Goal: Entertainment & Leisure: Browse casually

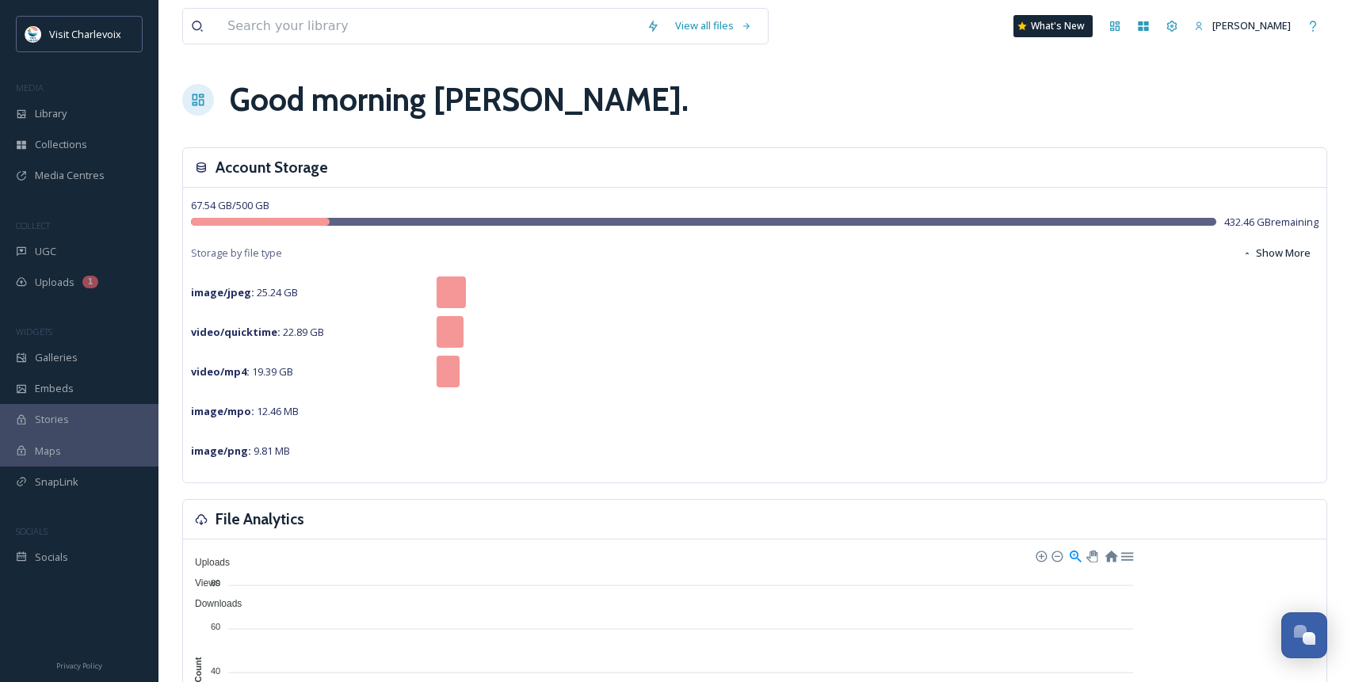
scroll to position [5304, 0]
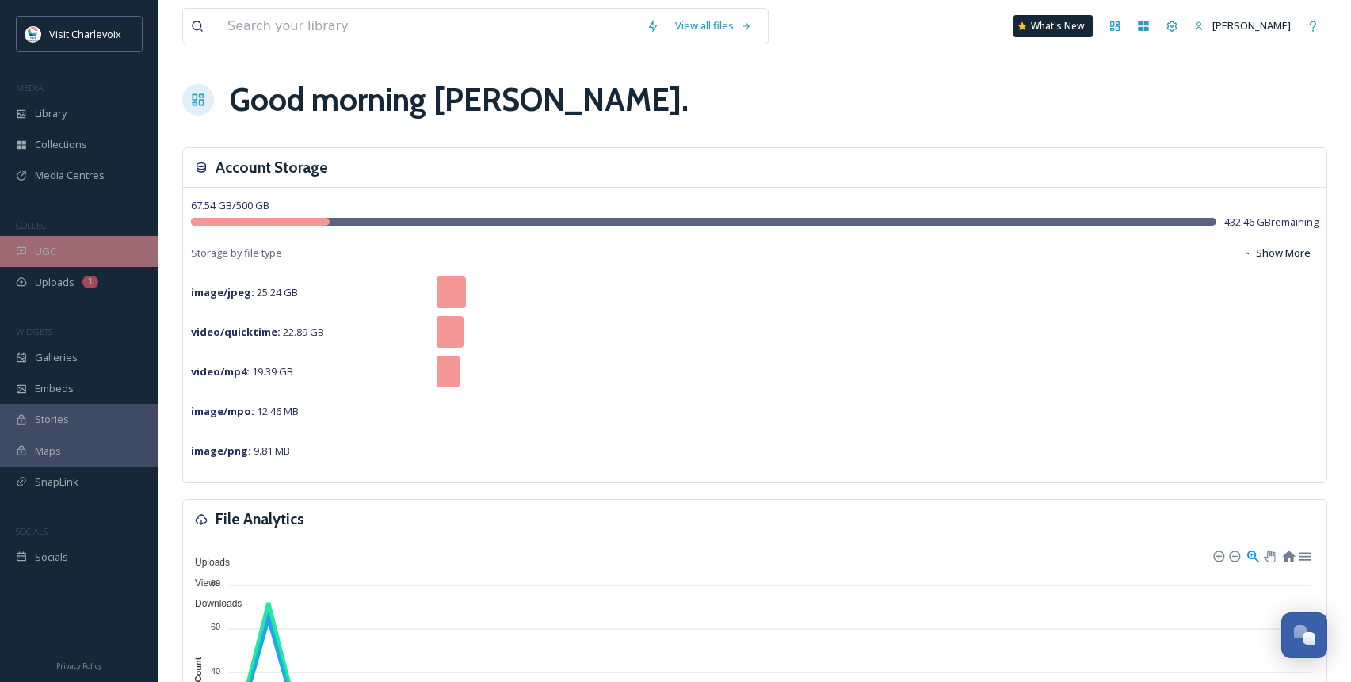
click at [57, 250] on div "UGC" at bounding box center [79, 251] width 158 height 31
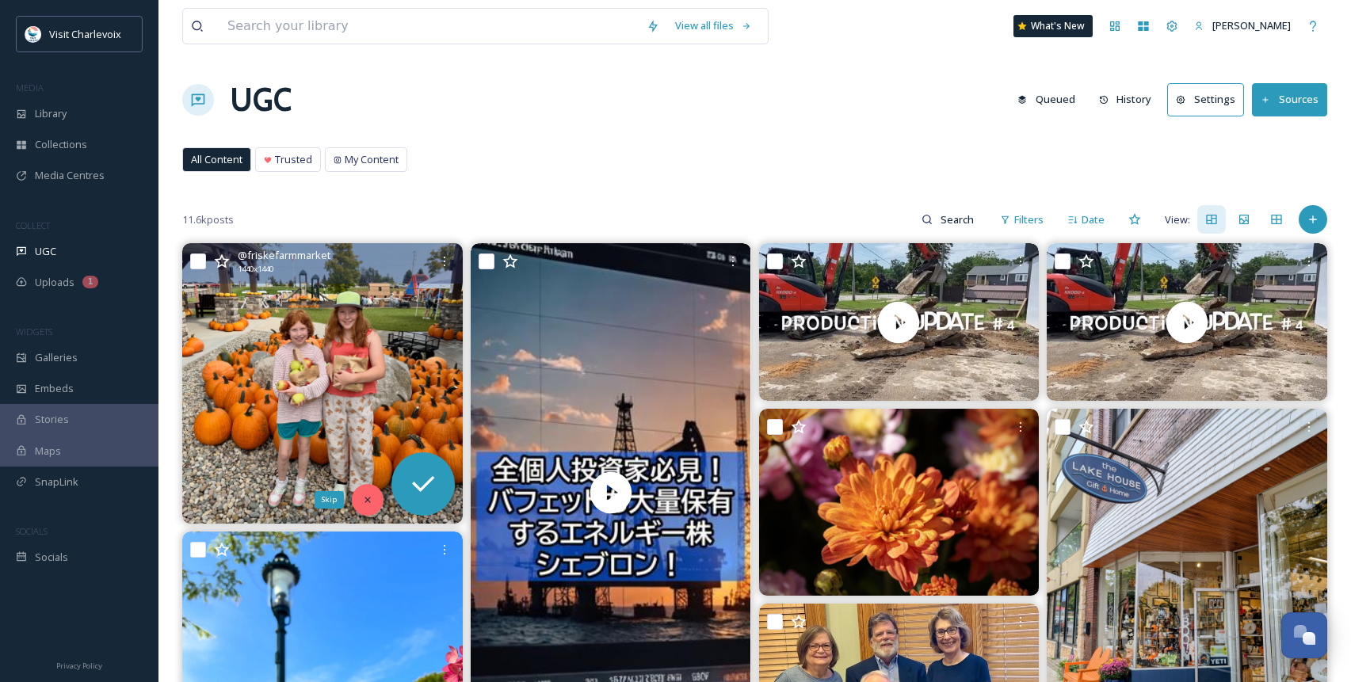
click at [382, 496] on div "Skip" at bounding box center [368, 500] width 32 height 32
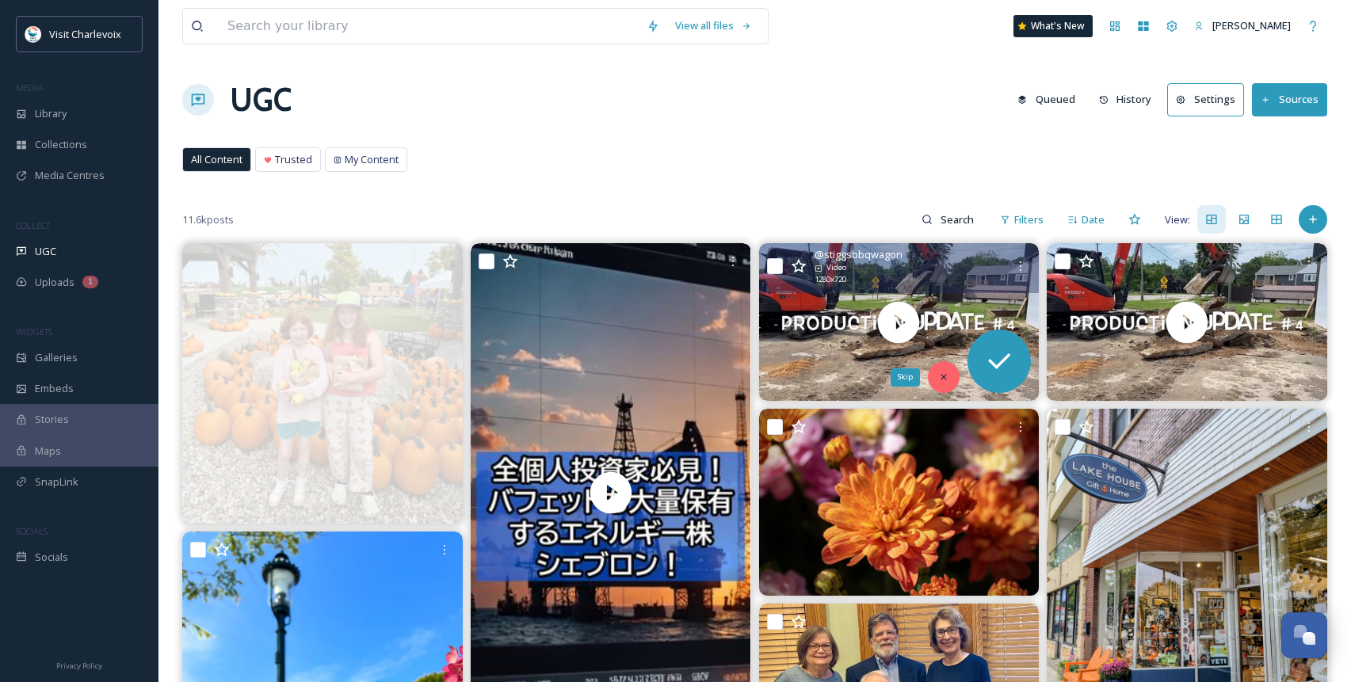
click at [948, 374] on icon at bounding box center [943, 377] width 11 height 11
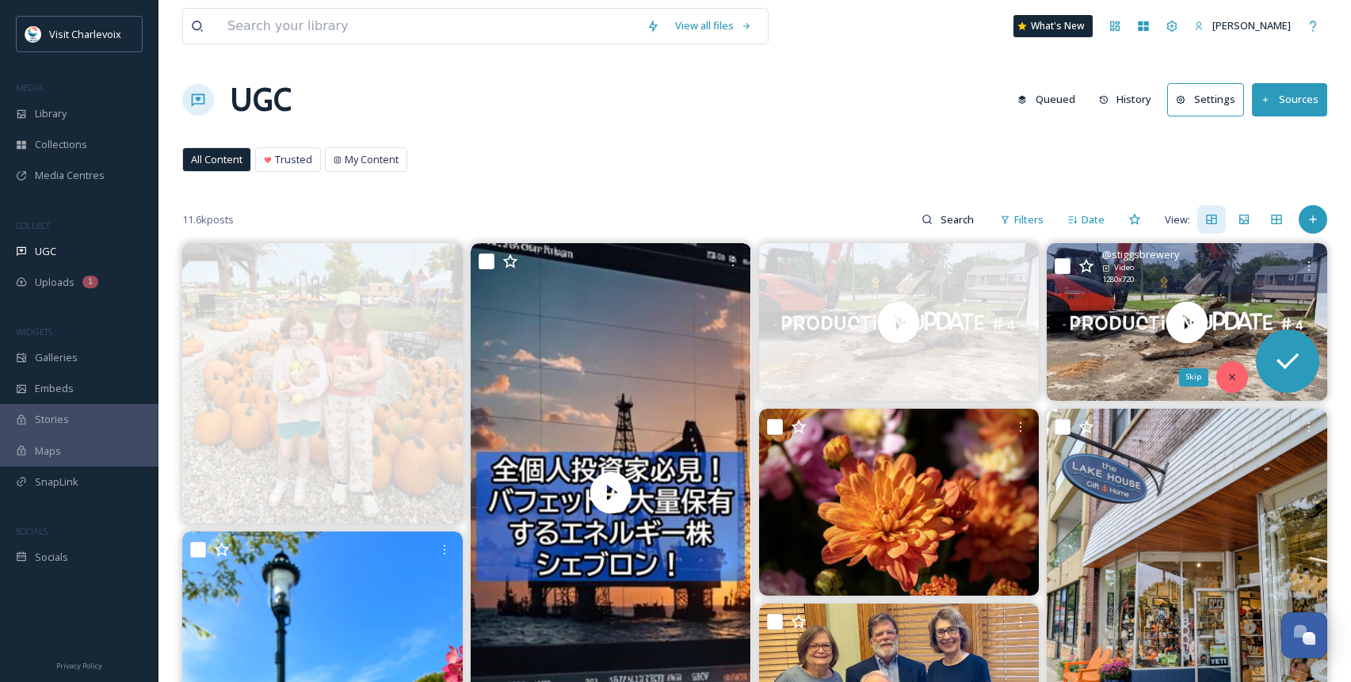
click at [1185, 376] on icon at bounding box center [1232, 378] width 6 height 6
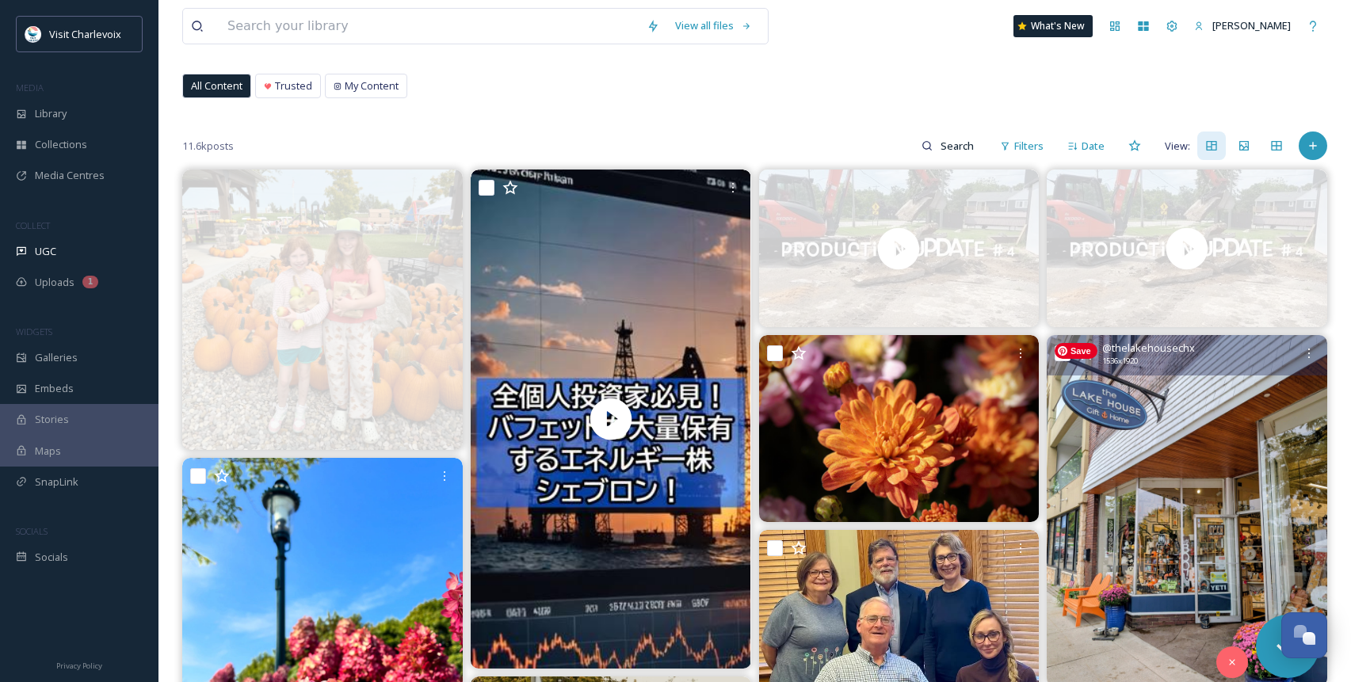
scroll to position [259, 0]
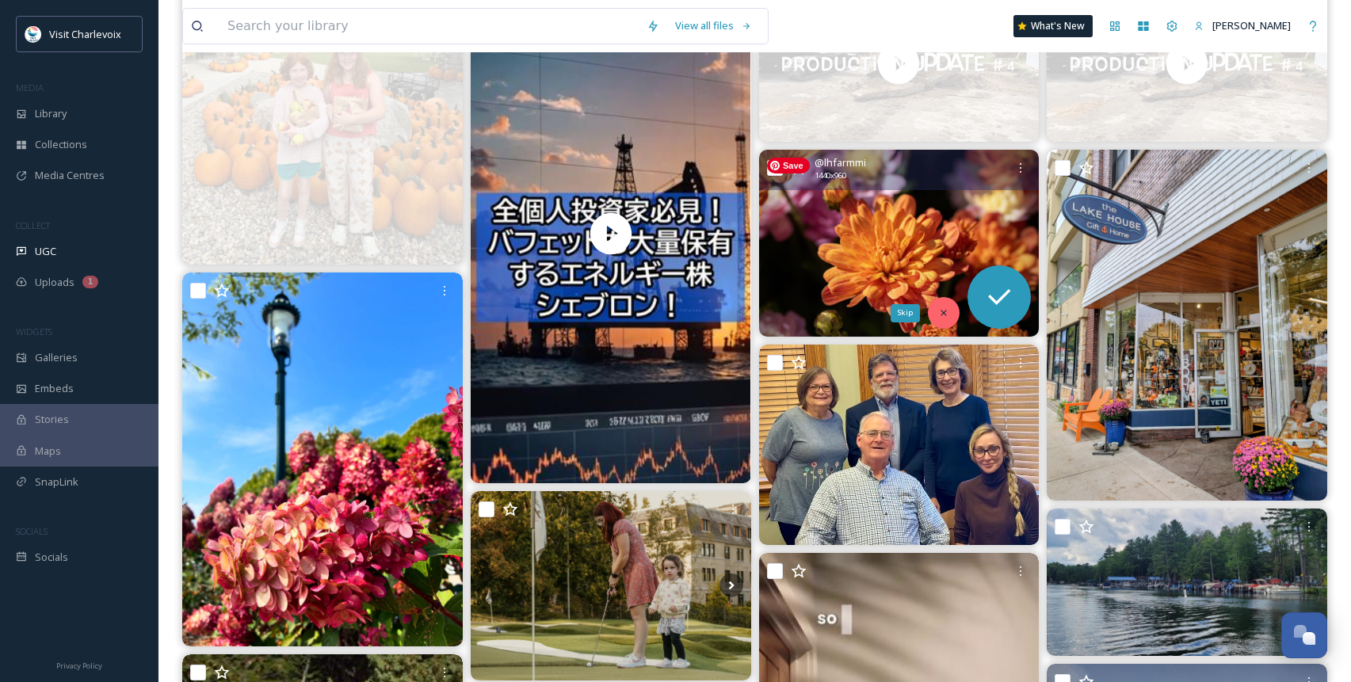
click at [953, 315] on div "Skip" at bounding box center [944, 313] width 32 height 32
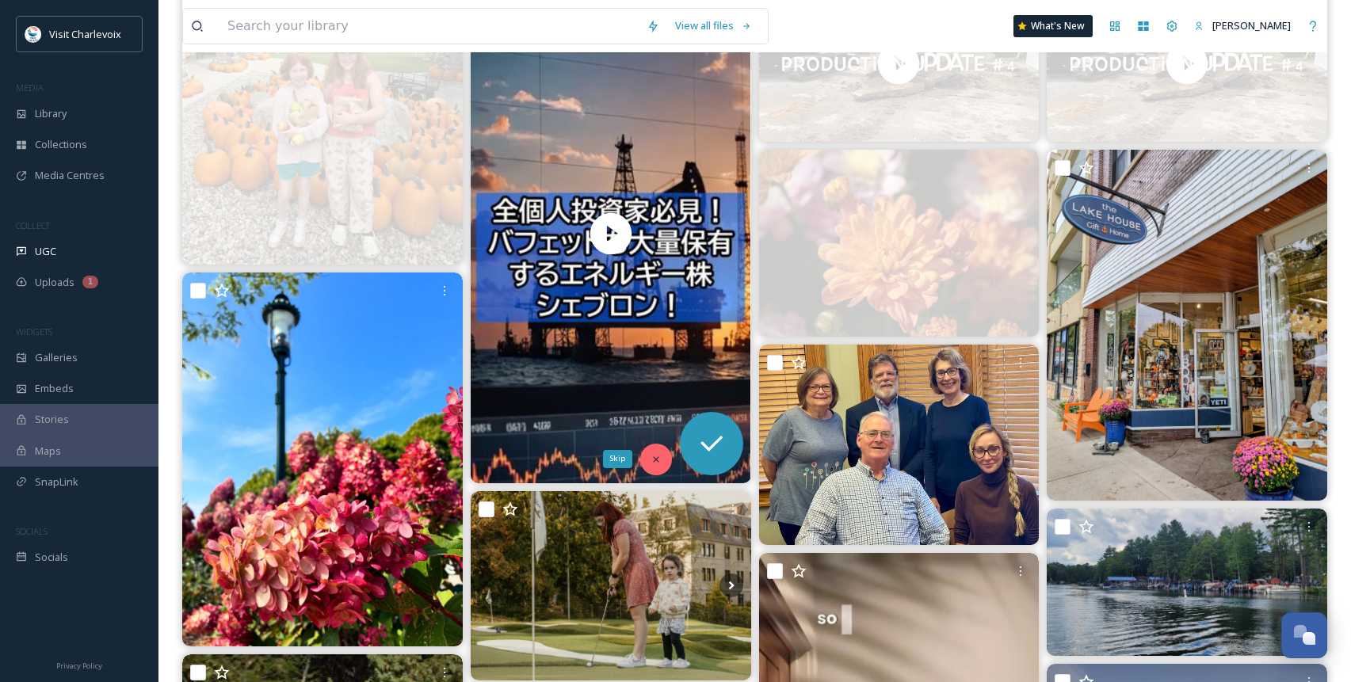
click at [659, 462] on icon at bounding box center [656, 459] width 11 height 11
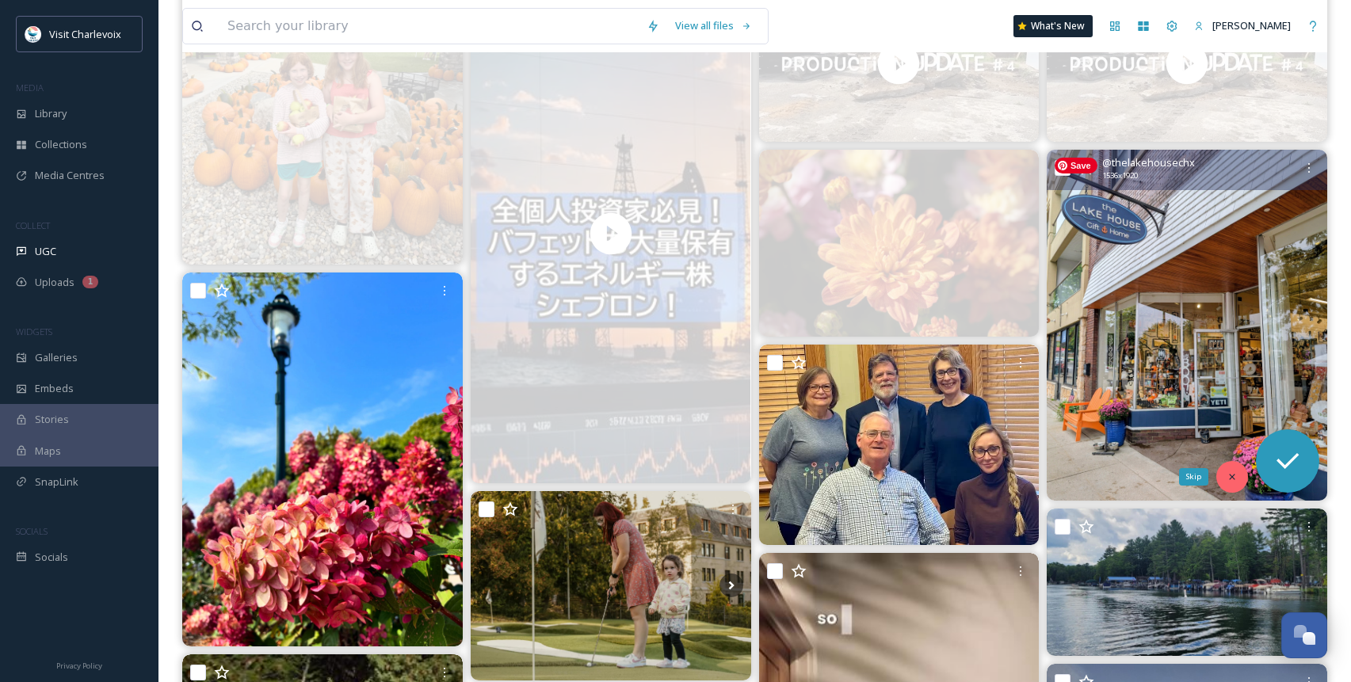
click at [1185, 479] on div "Skip" at bounding box center [1232, 477] width 32 height 32
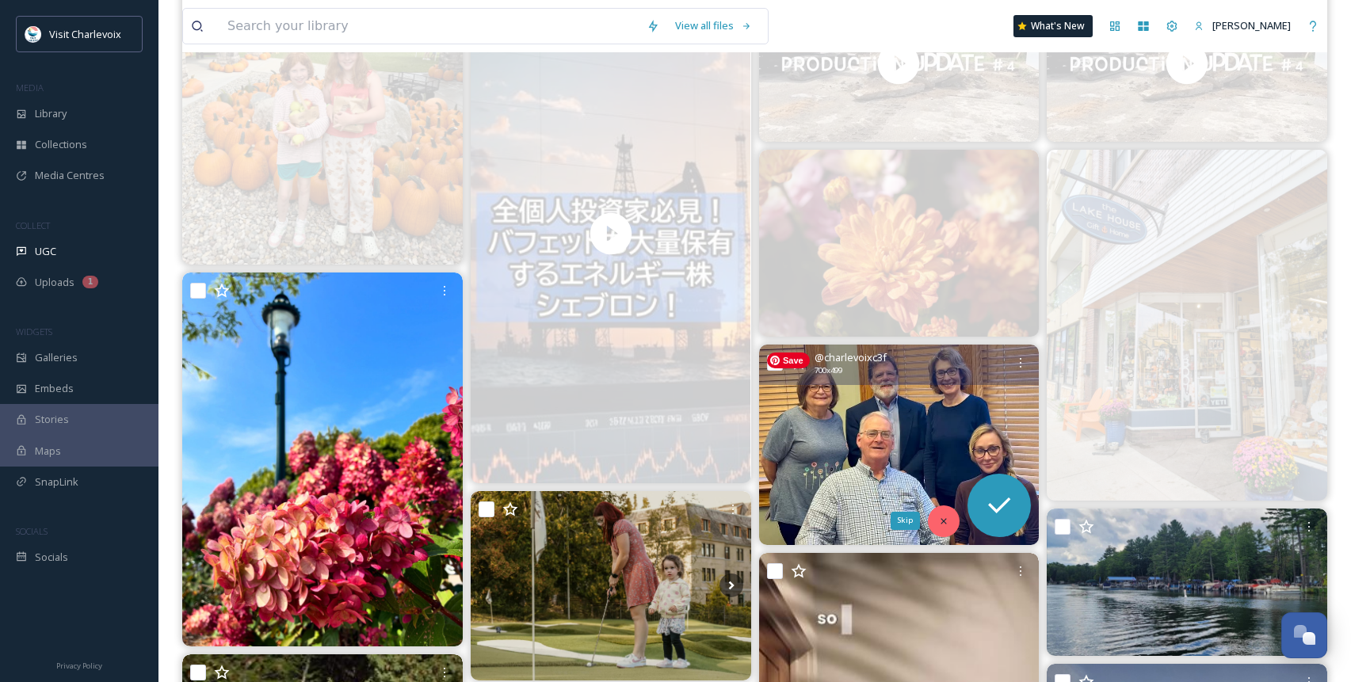
click at [943, 522] on icon at bounding box center [944, 521] width 6 height 6
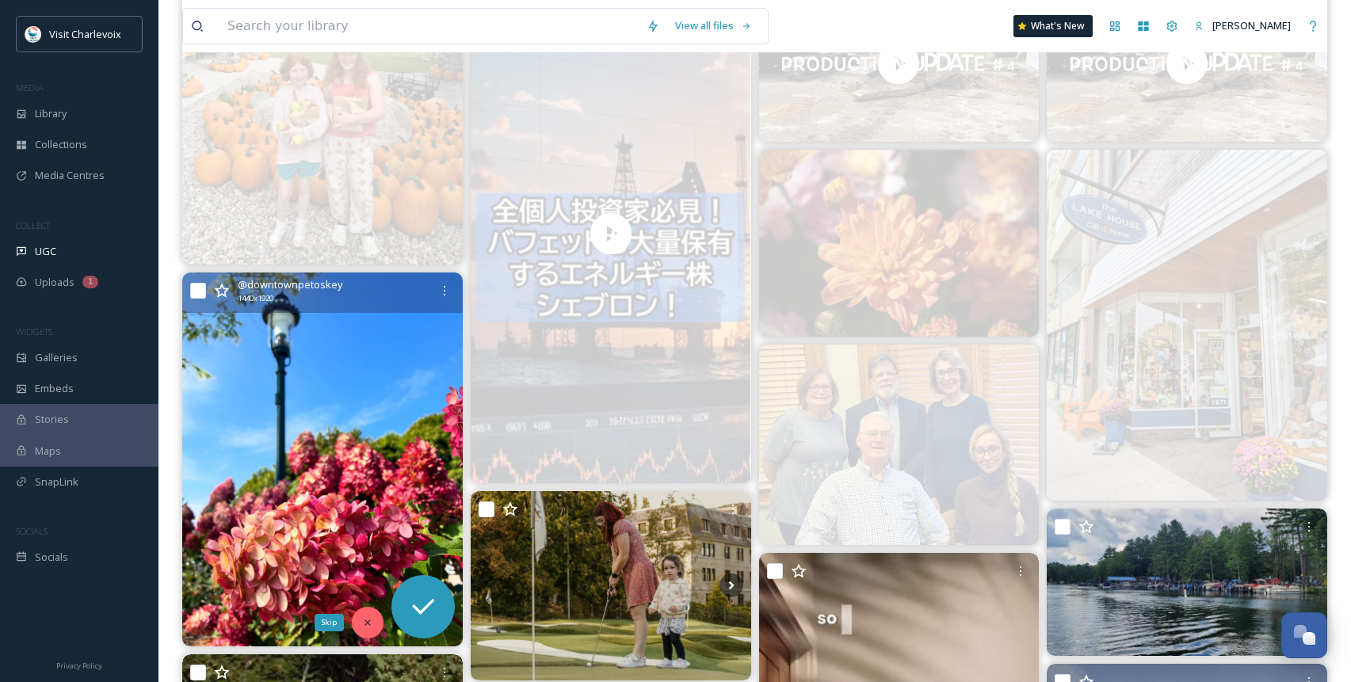
click at [367, 600] on icon at bounding box center [367, 622] width 11 height 11
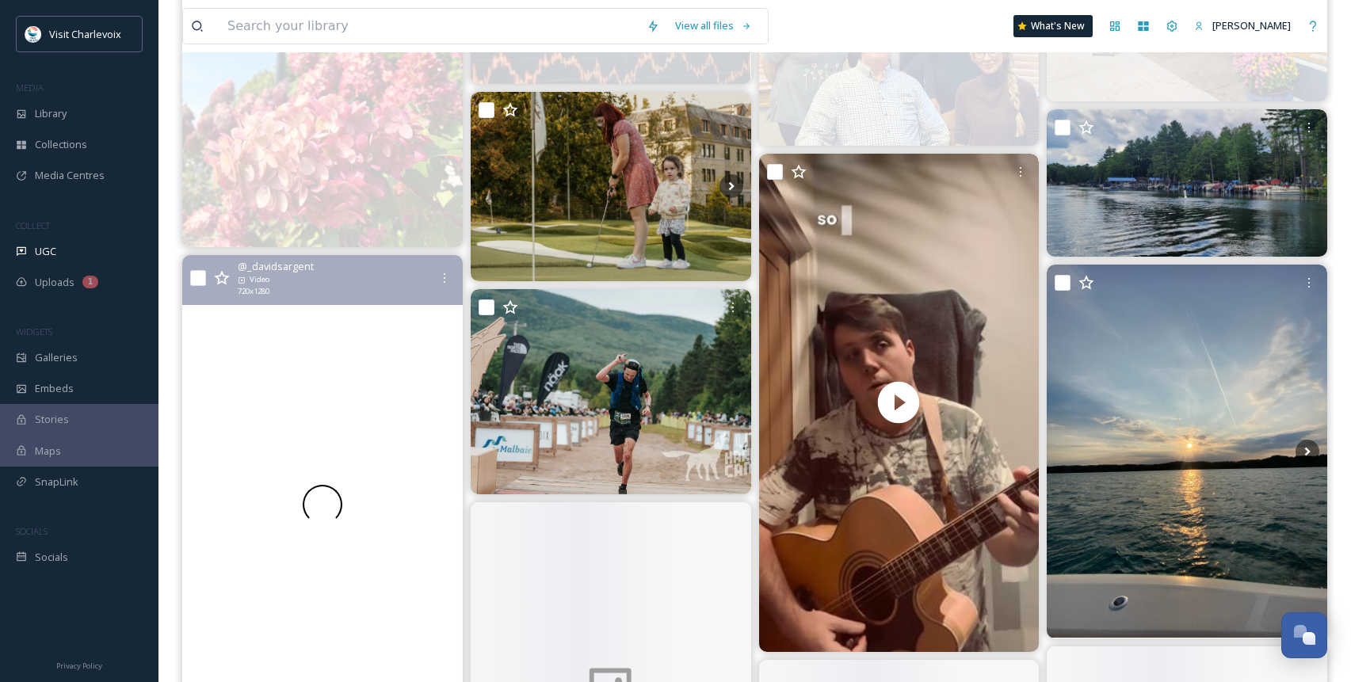
scroll to position [843, 0]
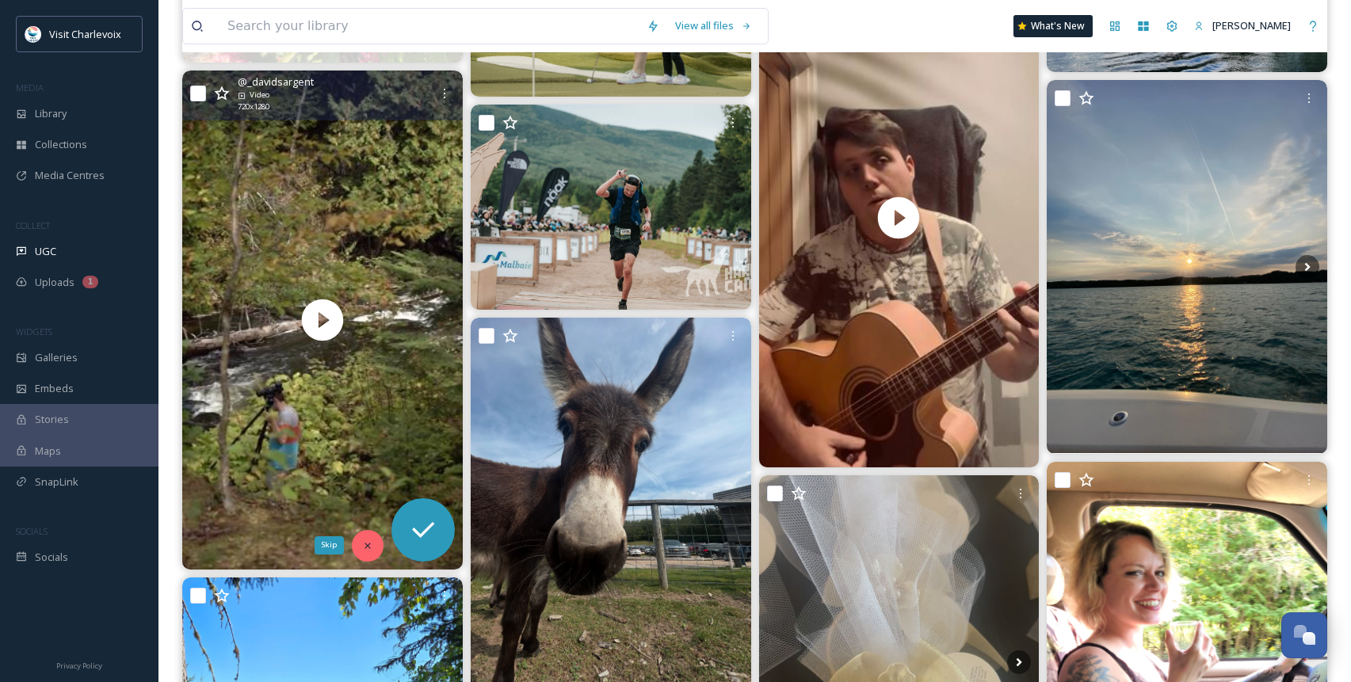
click at [361, 544] on div "Skip" at bounding box center [368, 546] width 32 height 32
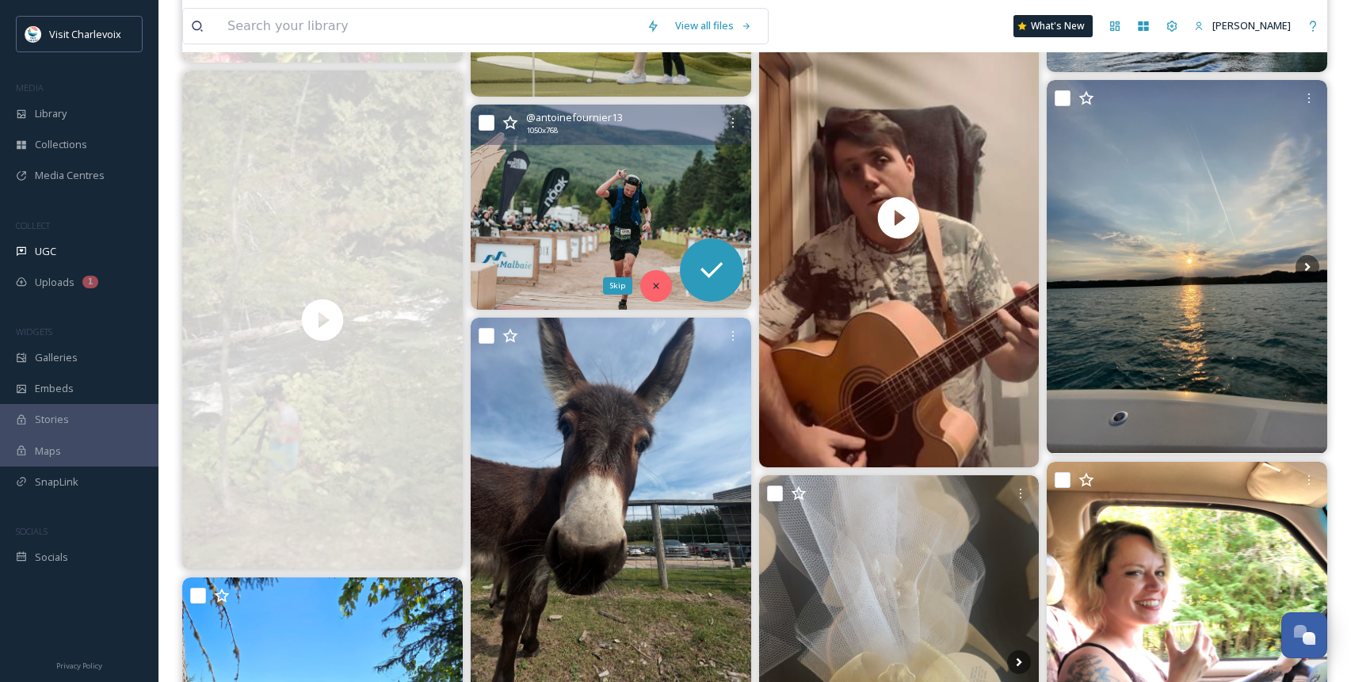
click at [648, 281] on div "Skip" at bounding box center [656, 286] width 32 height 32
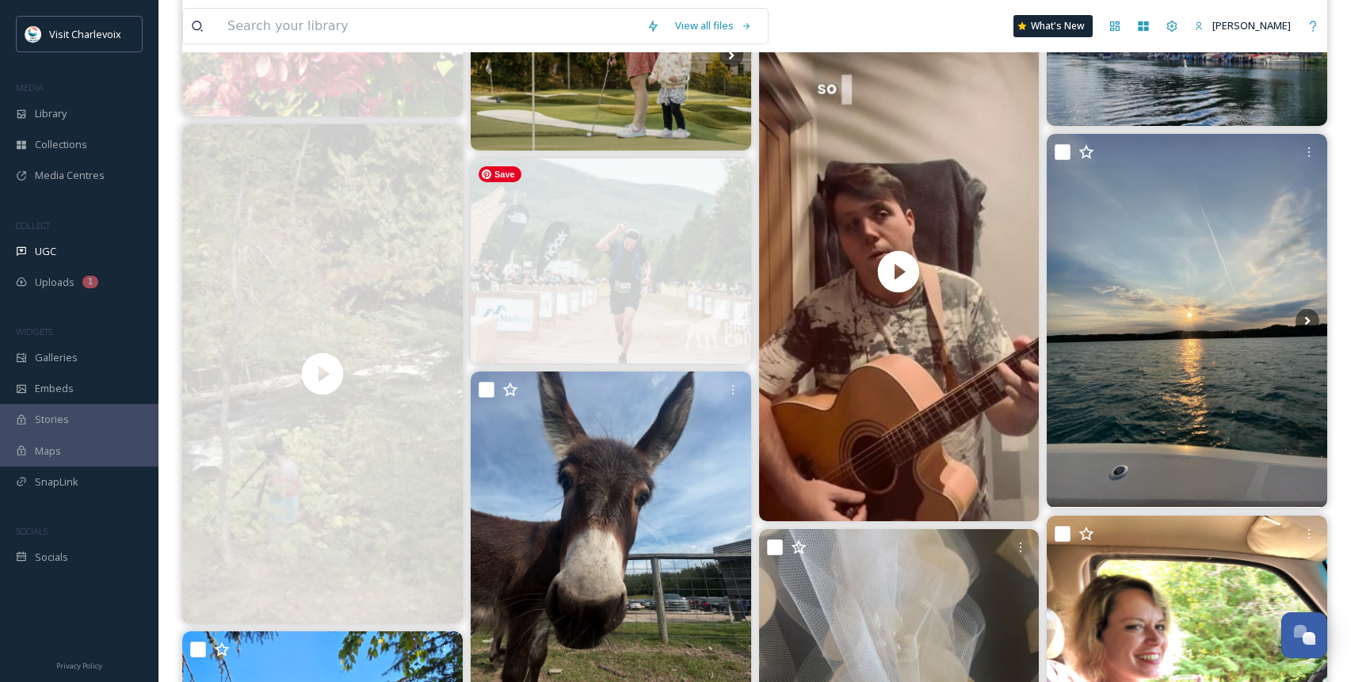
scroll to position [720, 0]
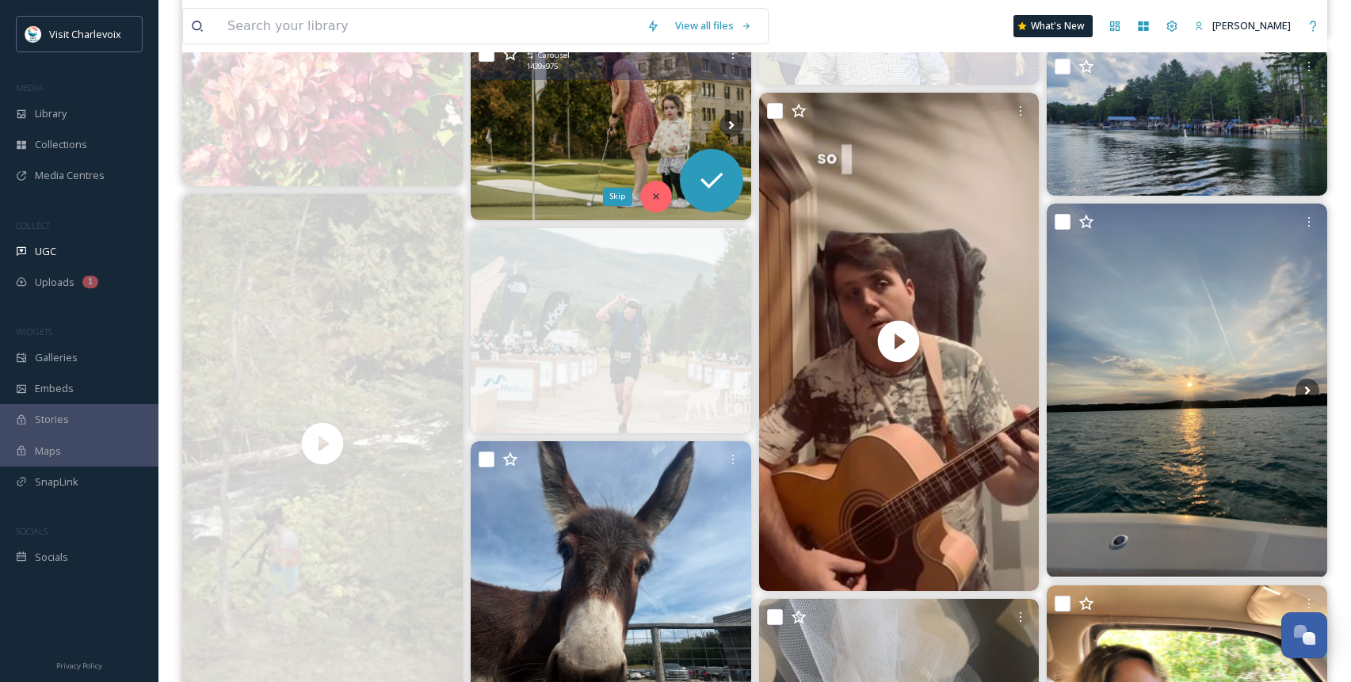
click at [656, 184] on div "Skip" at bounding box center [656, 197] width 32 height 32
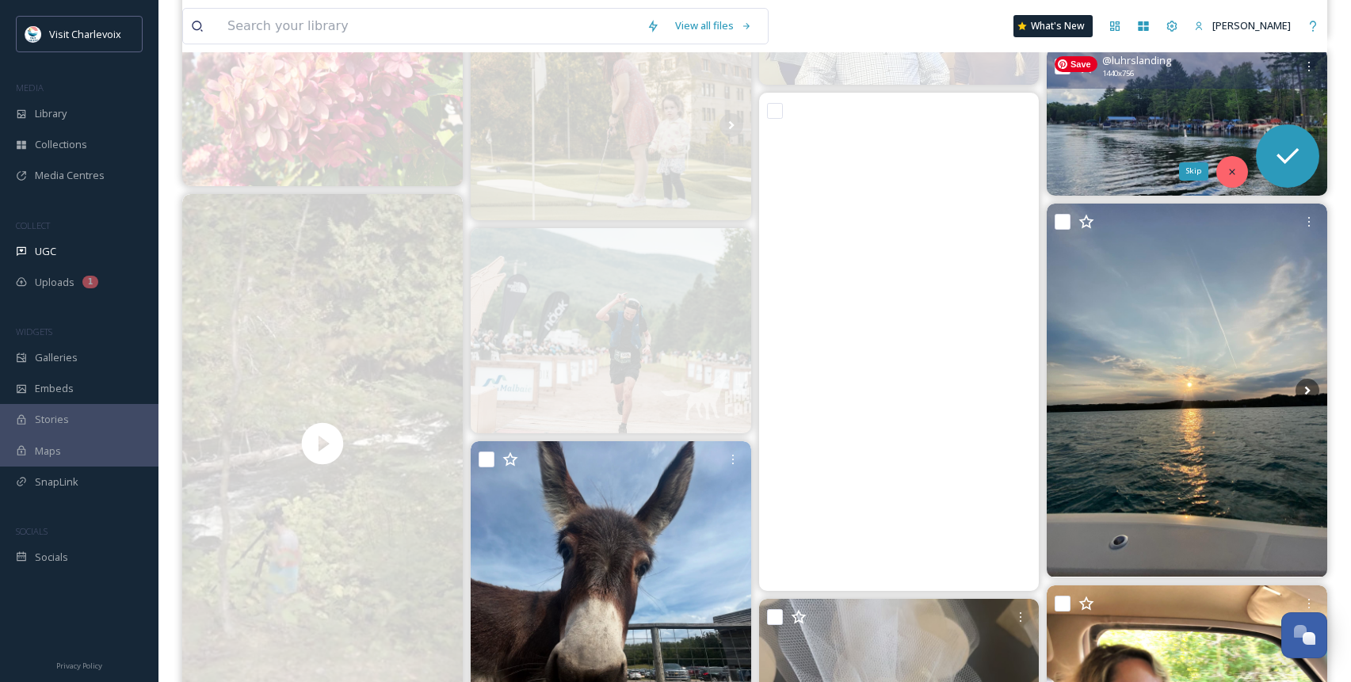
click at [1185, 161] on div "Skip" at bounding box center [1232, 172] width 32 height 32
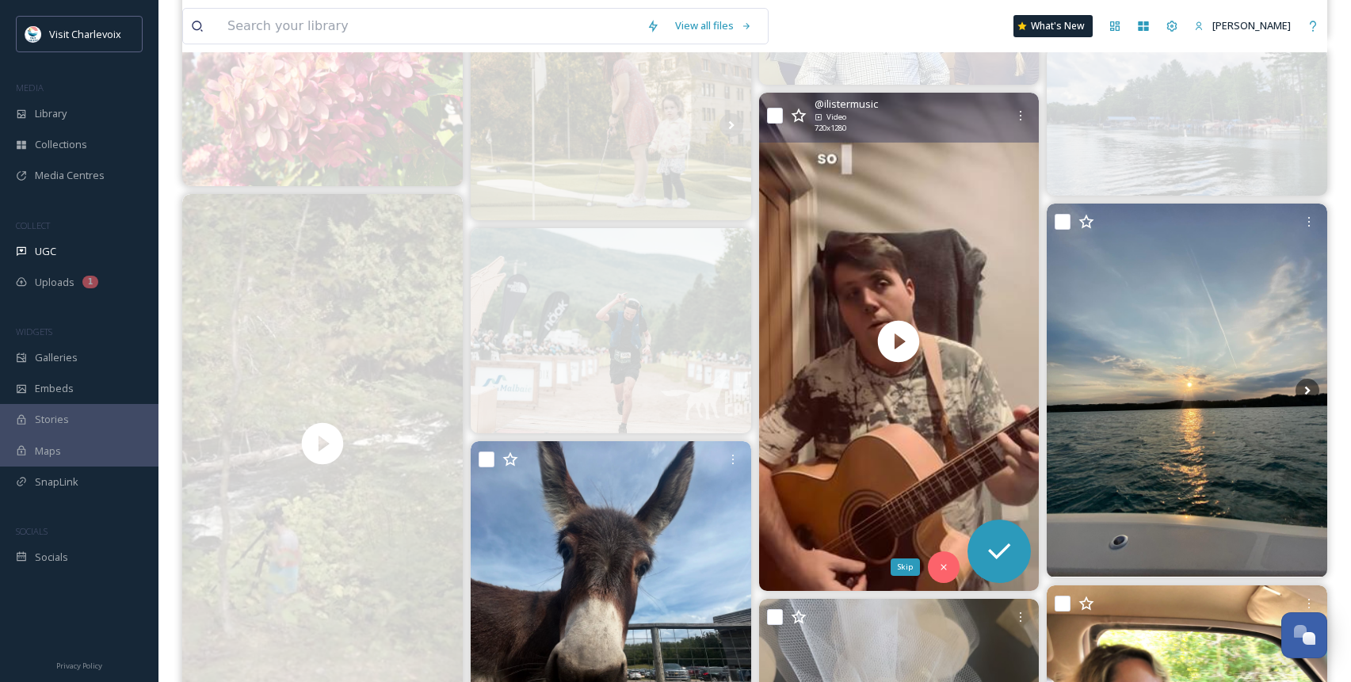
click at [945, 567] on icon at bounding box center [943, 567] width 11 height 11
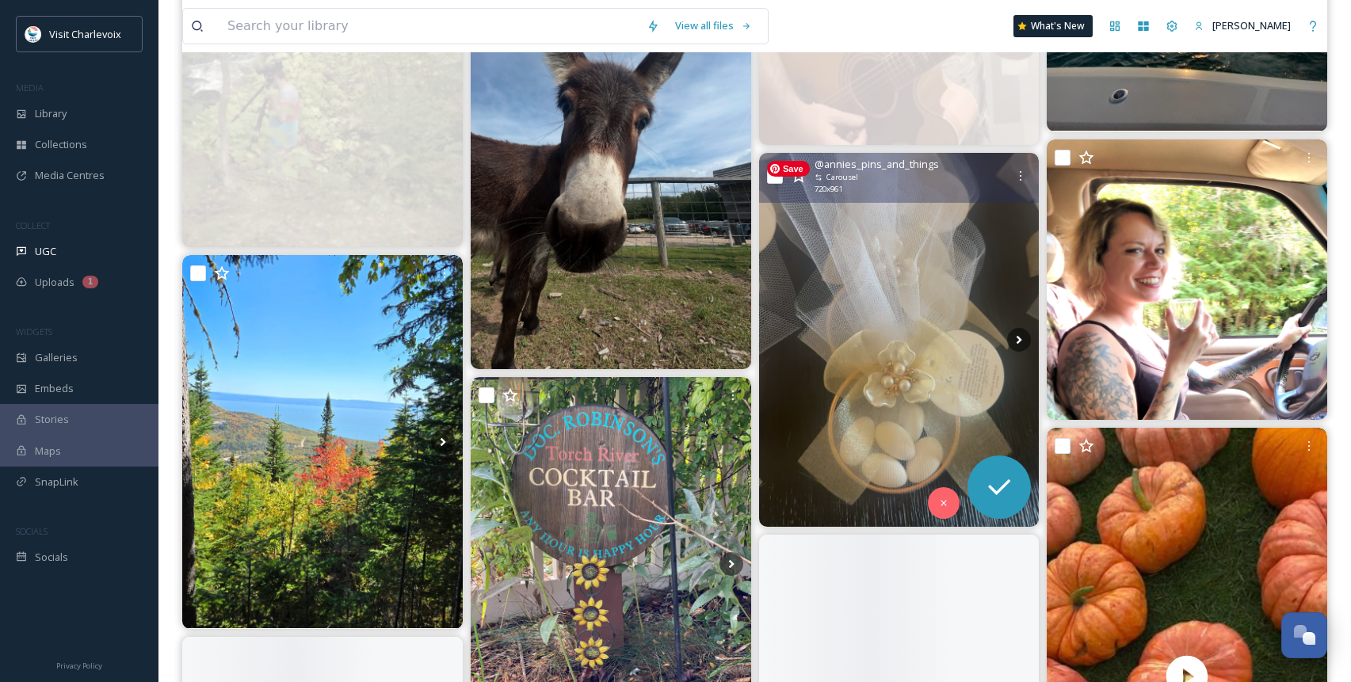
scroll to position [1228, 0]
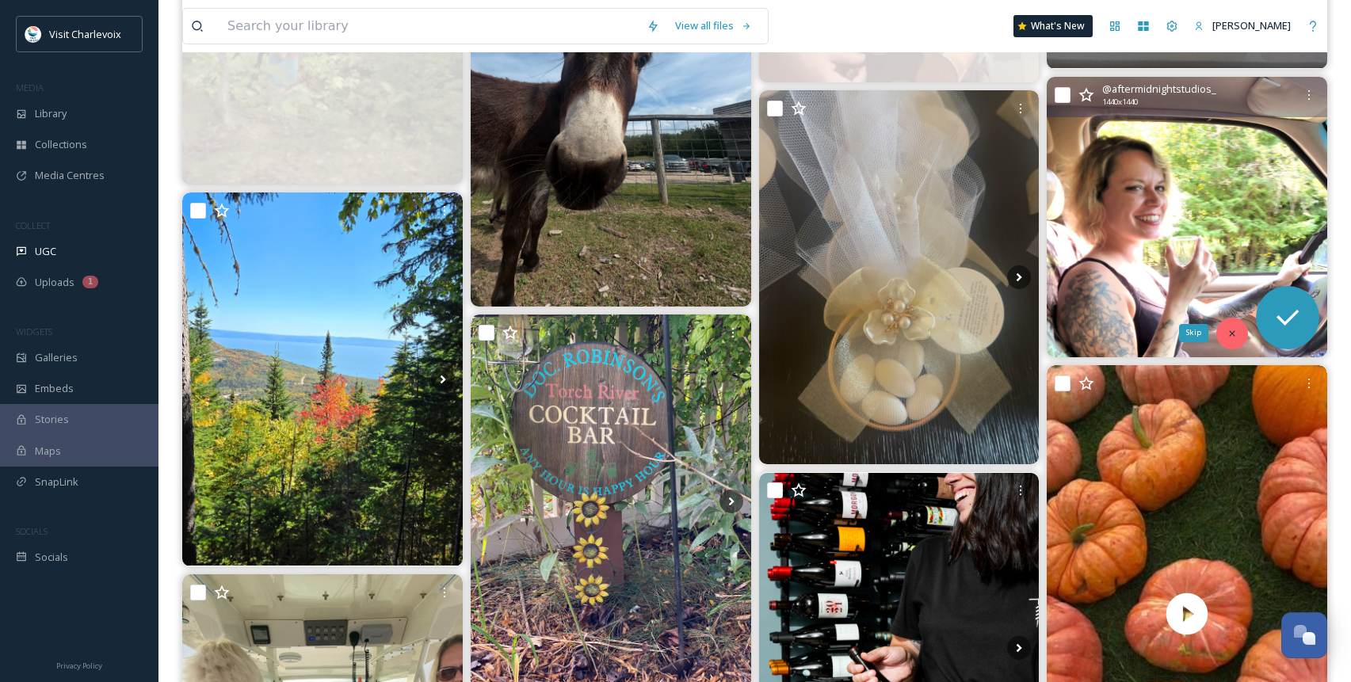
click at [1185, 334] on div "Skip" at bounding box center [1232, 334] width 32 height 32
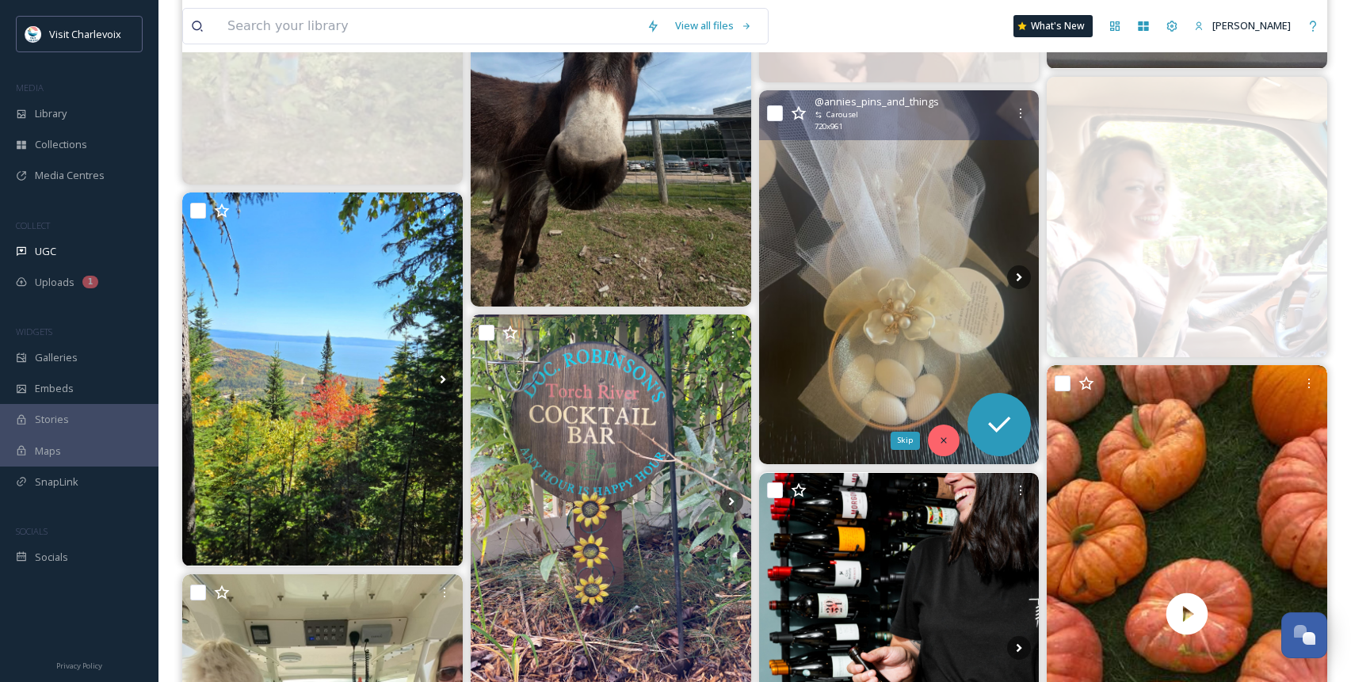
click at [953, 435] on div "Skip" at bounding box center [944, 441] width 32 height 32
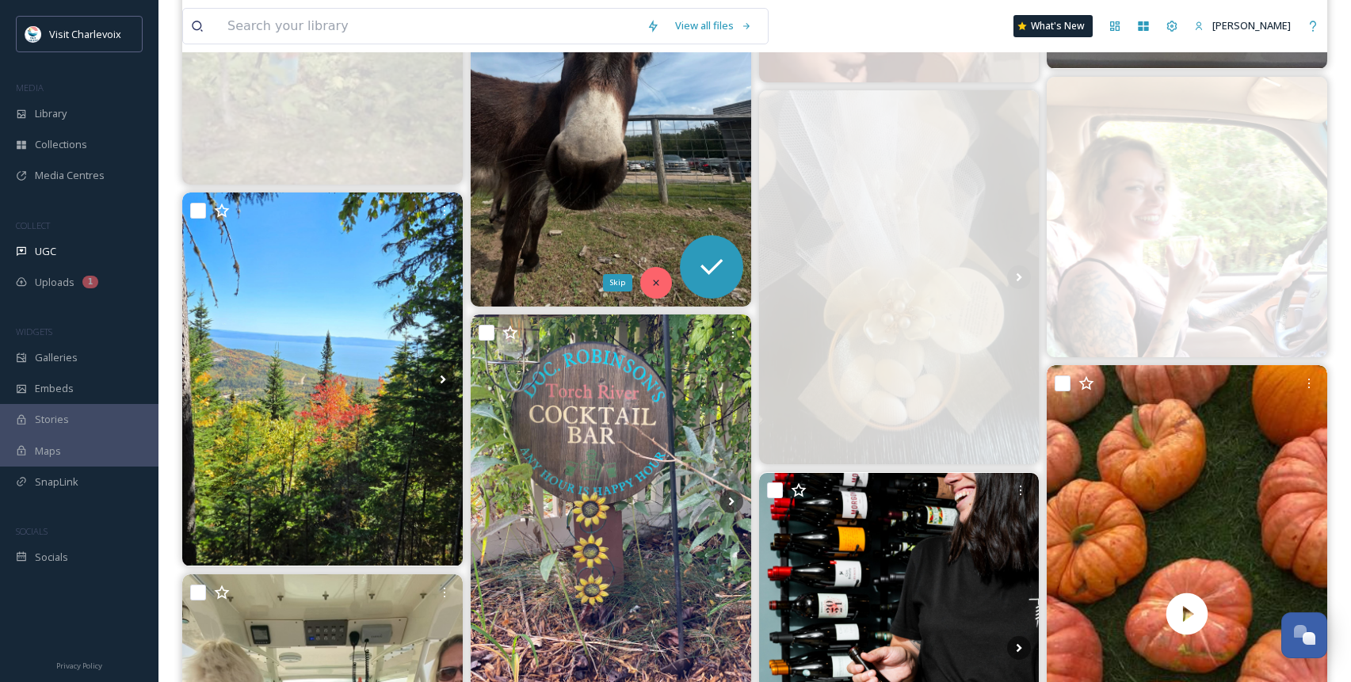
click at [653, 282] on icon at bounding box center [656, 282] width 11 height 11
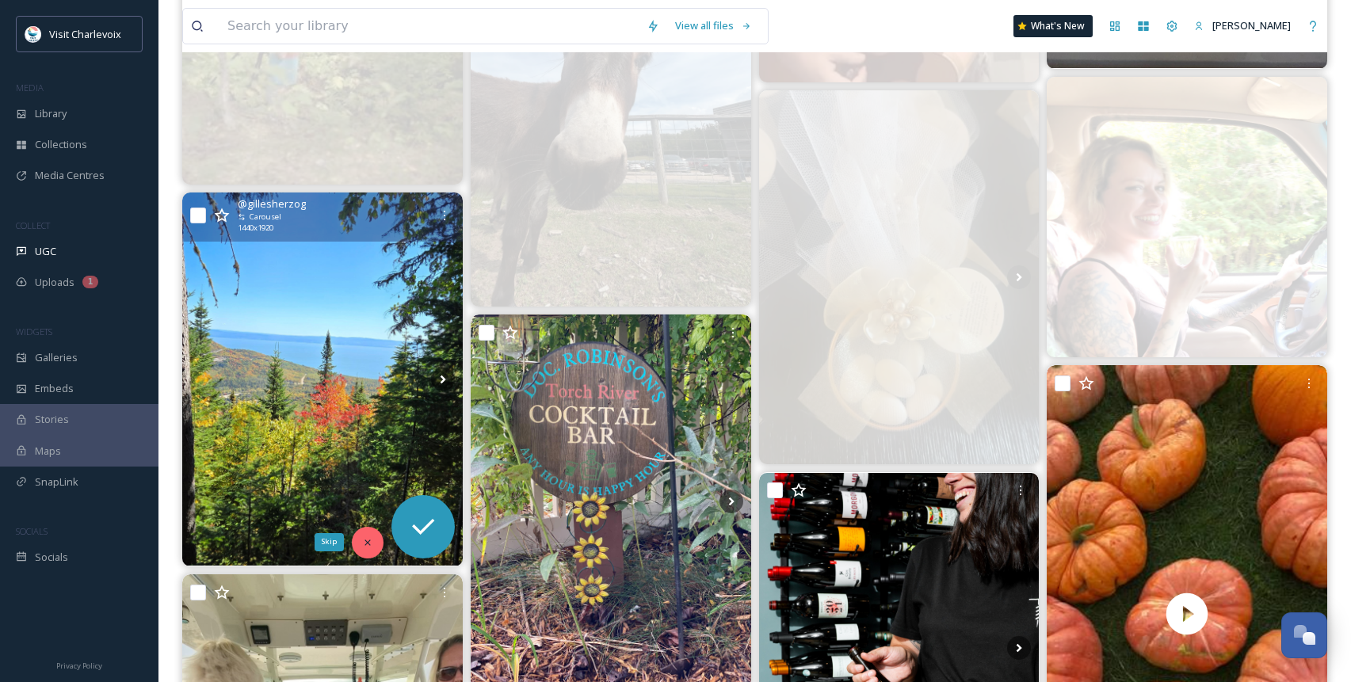
click at [361, 544] on div "Skip" at bounding box center [368, 543] width 32 height 32
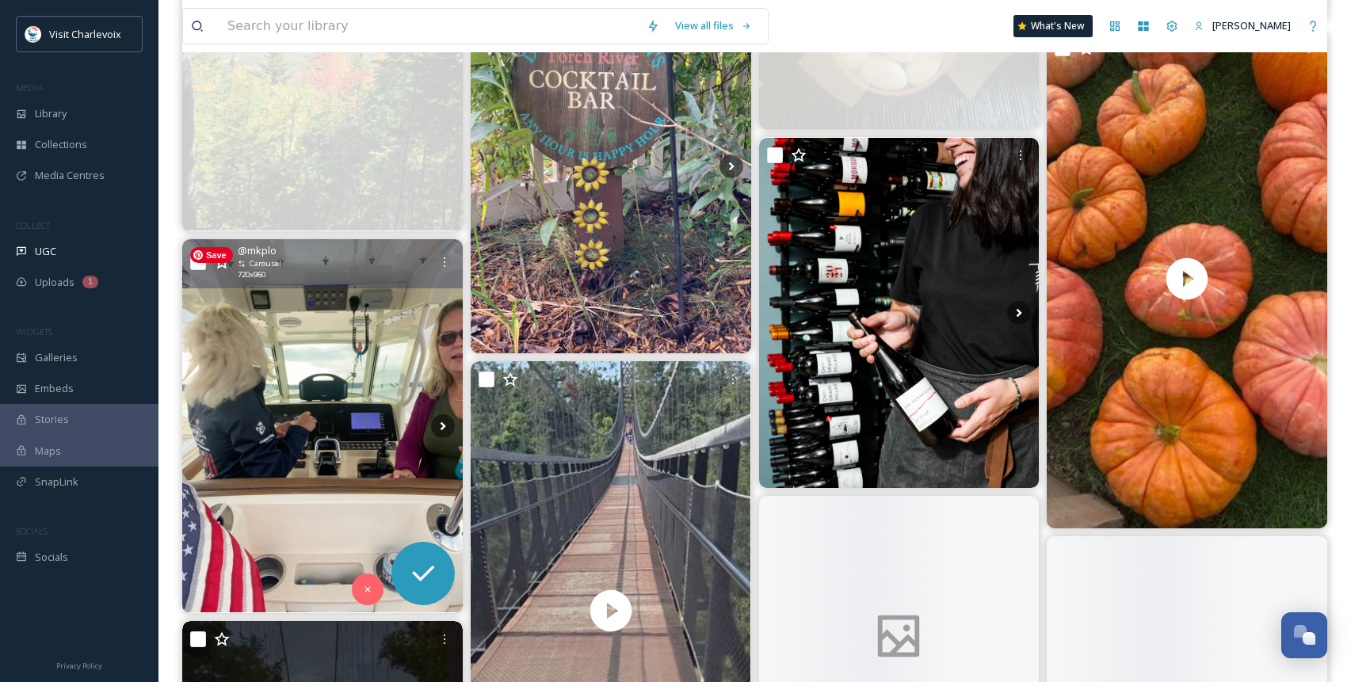
scroll to position [1592, 0]
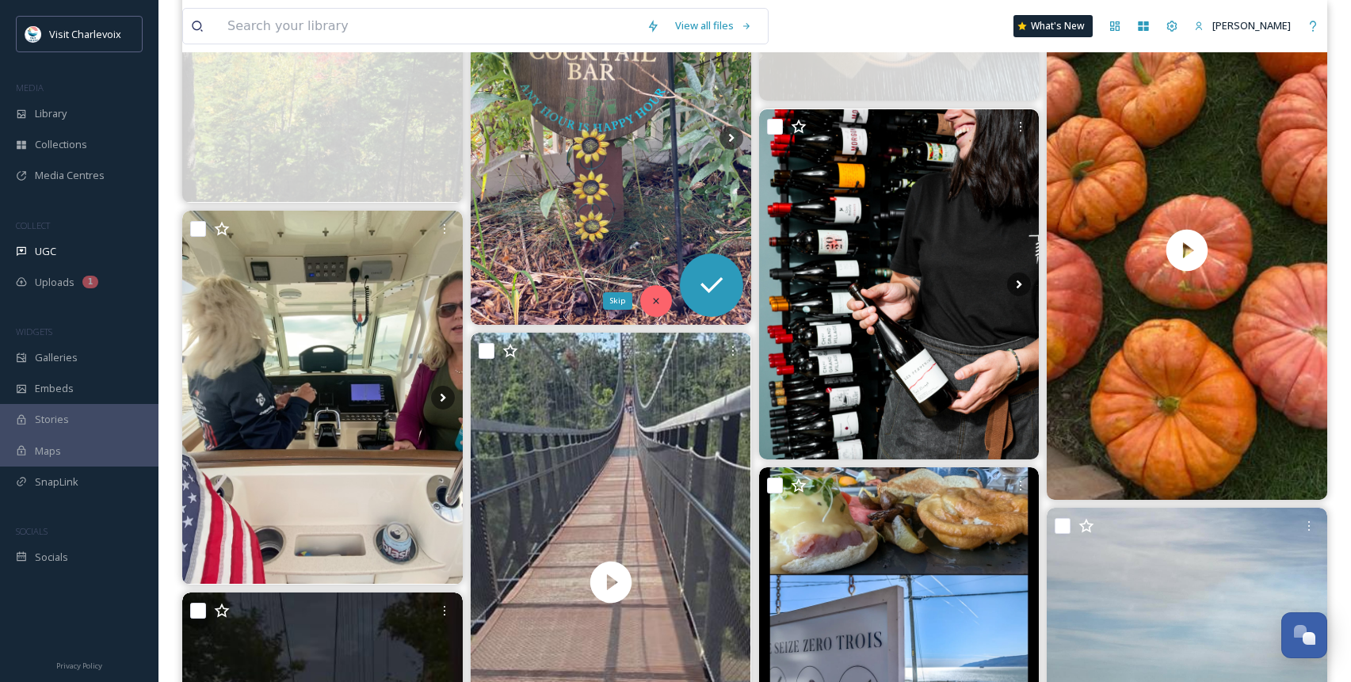
click at [666, 294] on div "Skip" at bounding box center [656, 301] width 32 height 32
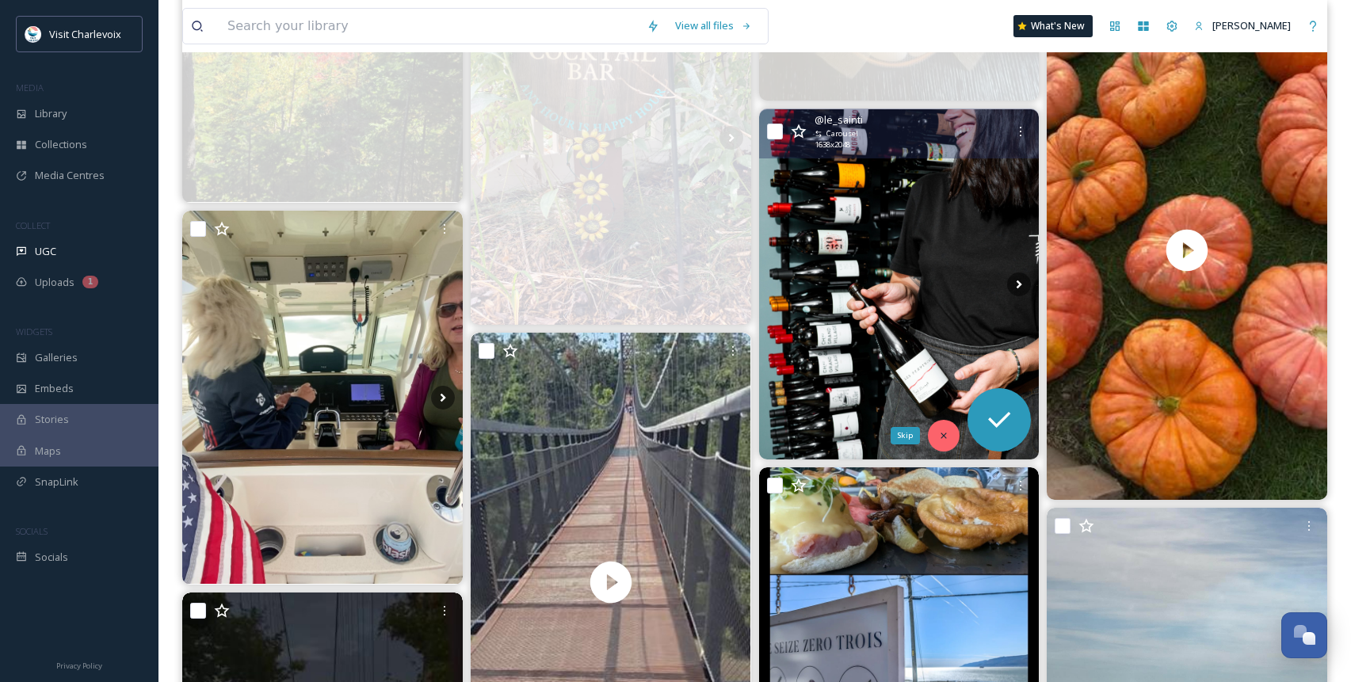
click at [949, 437] on icon at bounding box center [943, 435] width 11 height 11
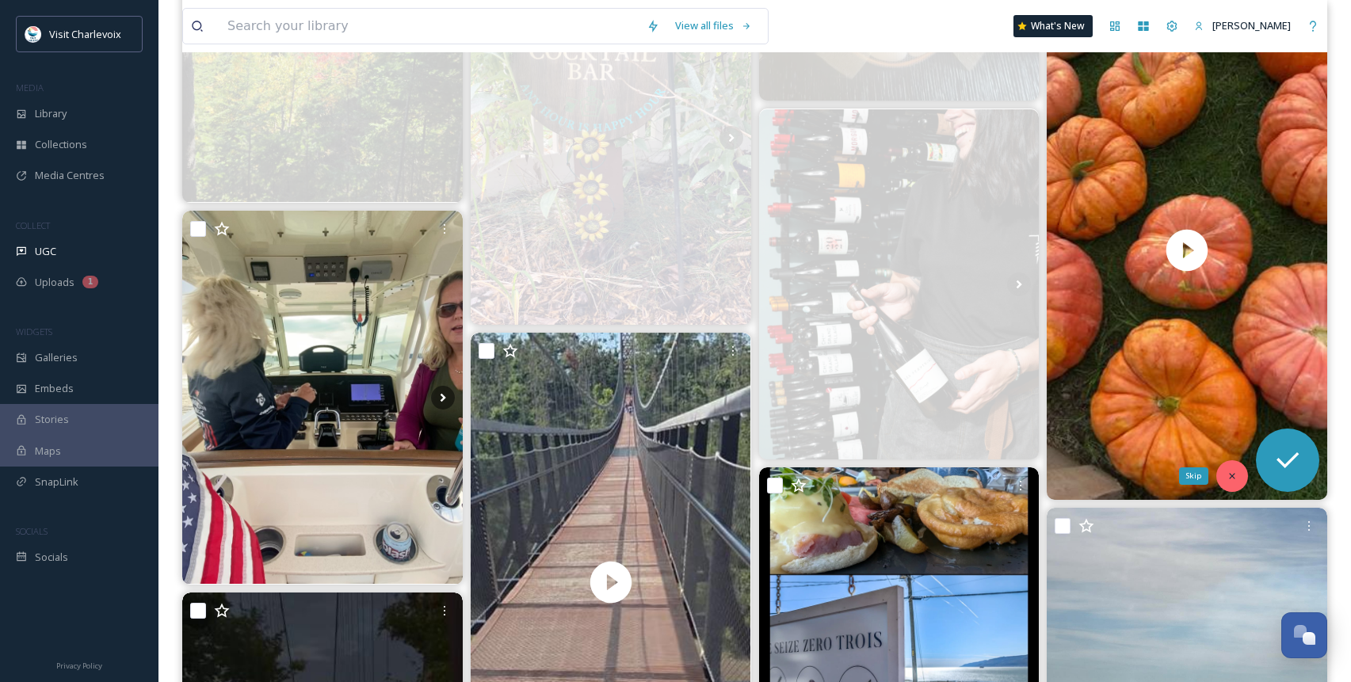
click at [1185, 475] on icon at bounding box center [1232, 476] width 11 height 11
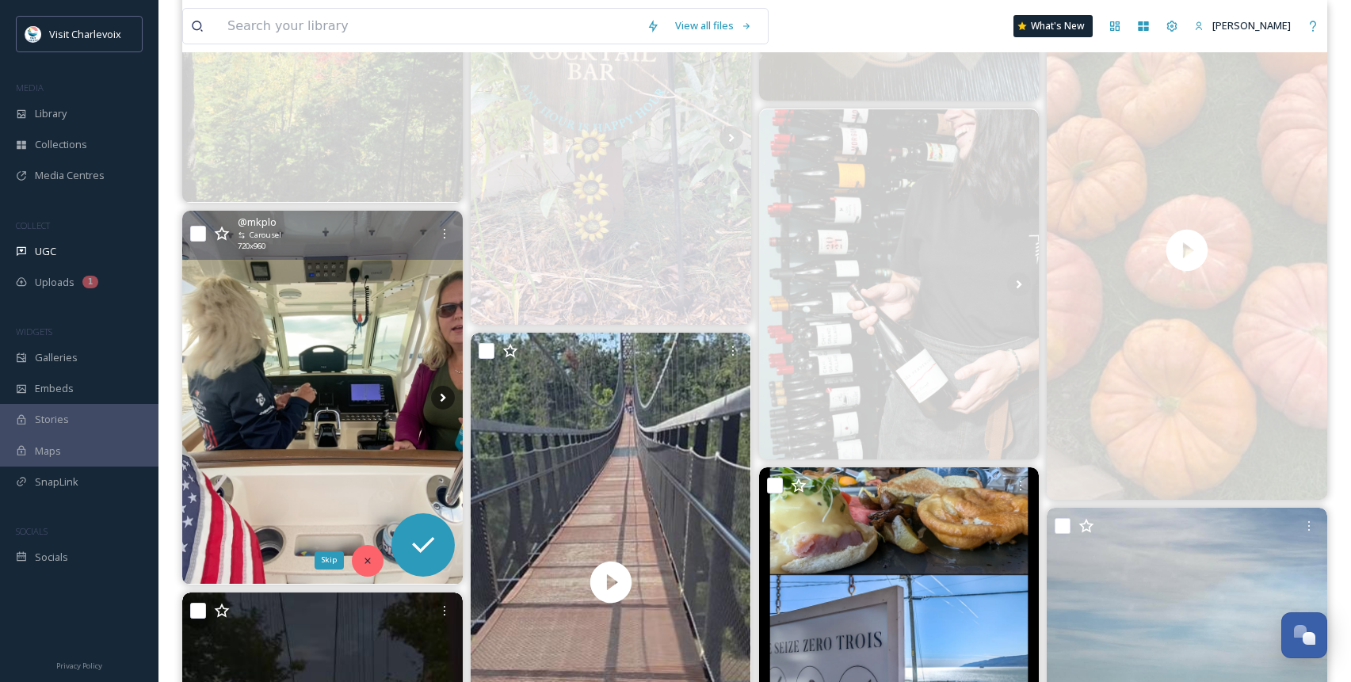
click at [362, 559] on icon at bounding box center [367, 561] width 11 height 11
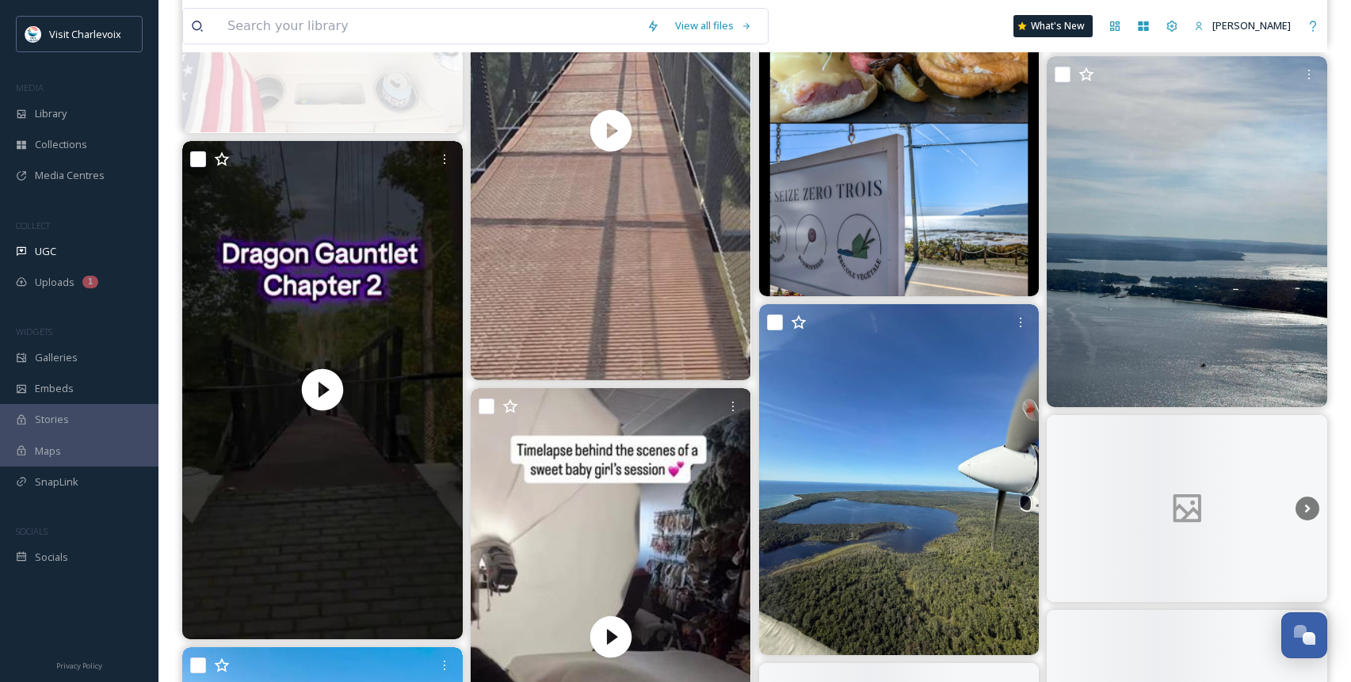
scroll to position [2055, 0]
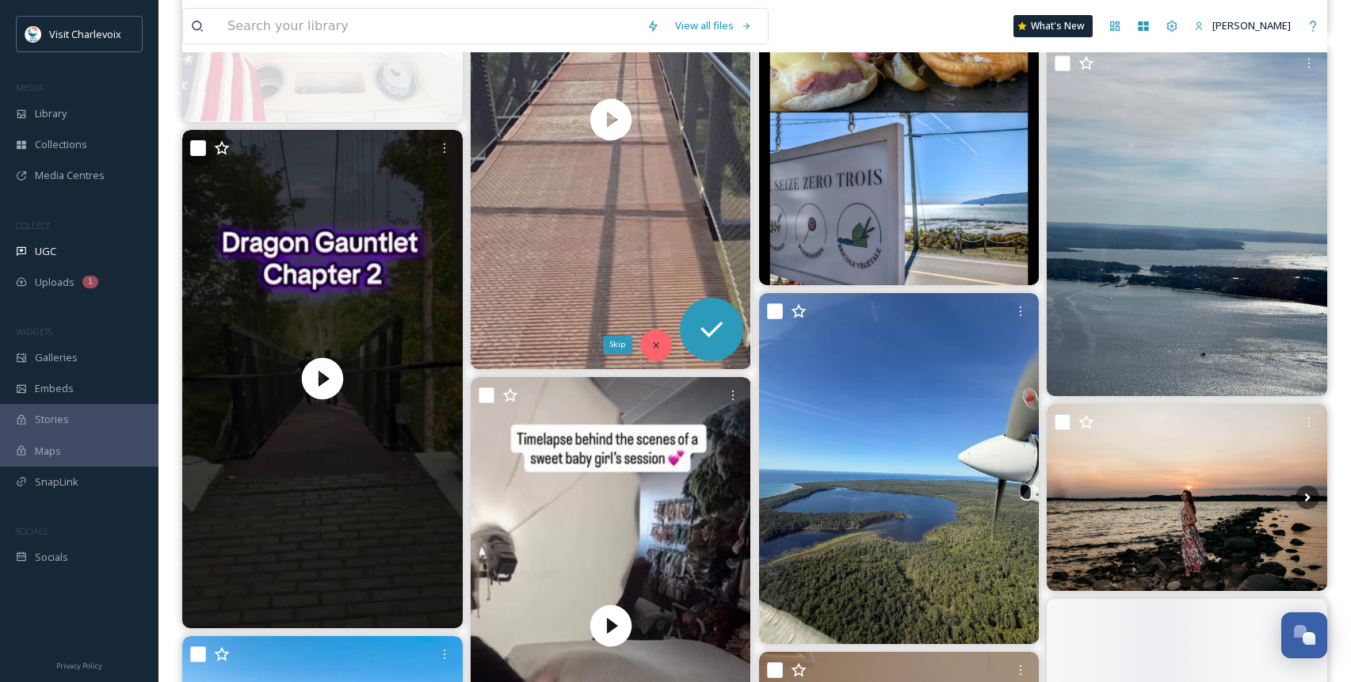
click at [652, 349] on icon at bounding box center [656, 345] width 11 height 11
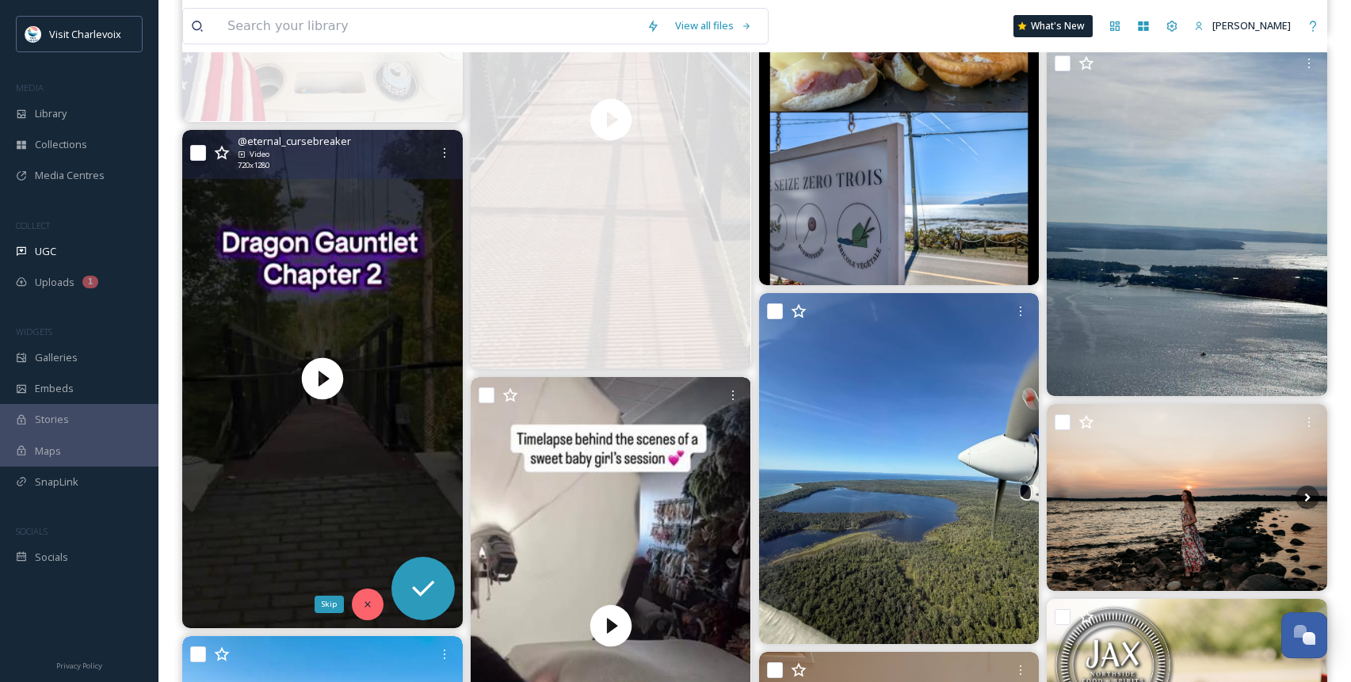
click at [372, 599] on icon at bounding box center [367, 604] width 11 height 11
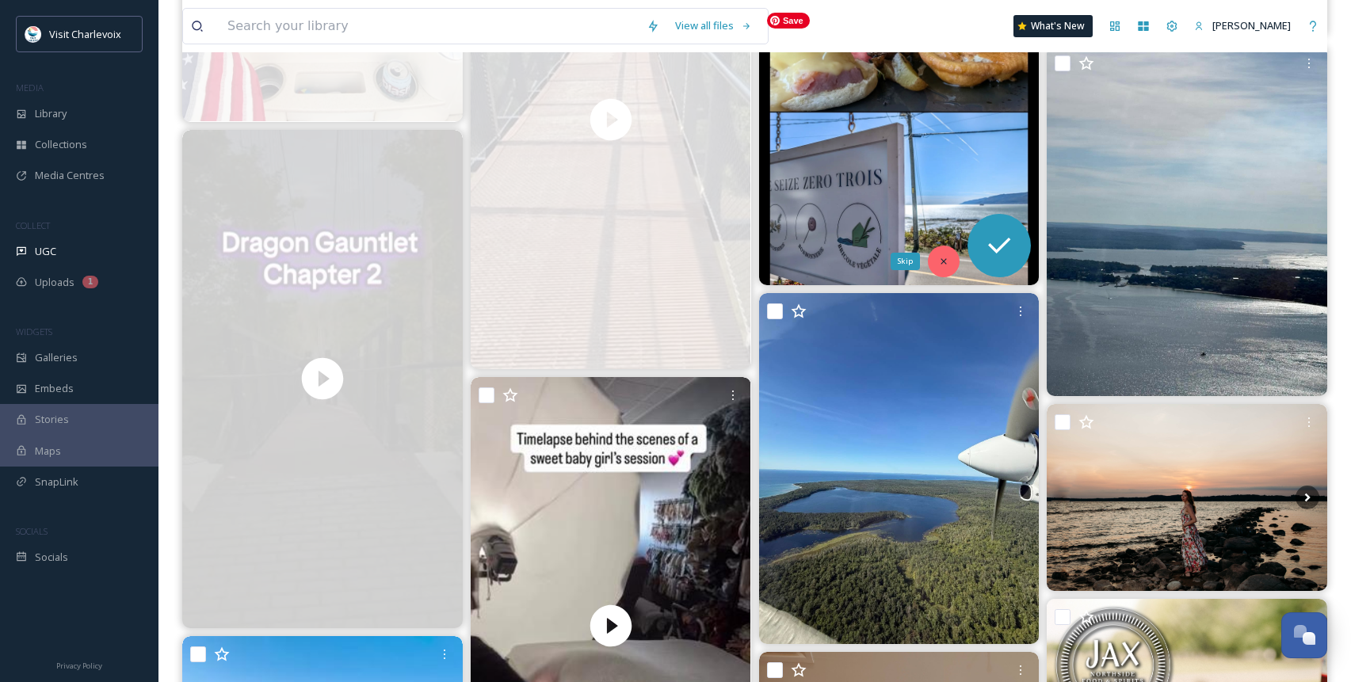
click at [943, 265] on icon at bounding box center [943, 261] width 11 height 11
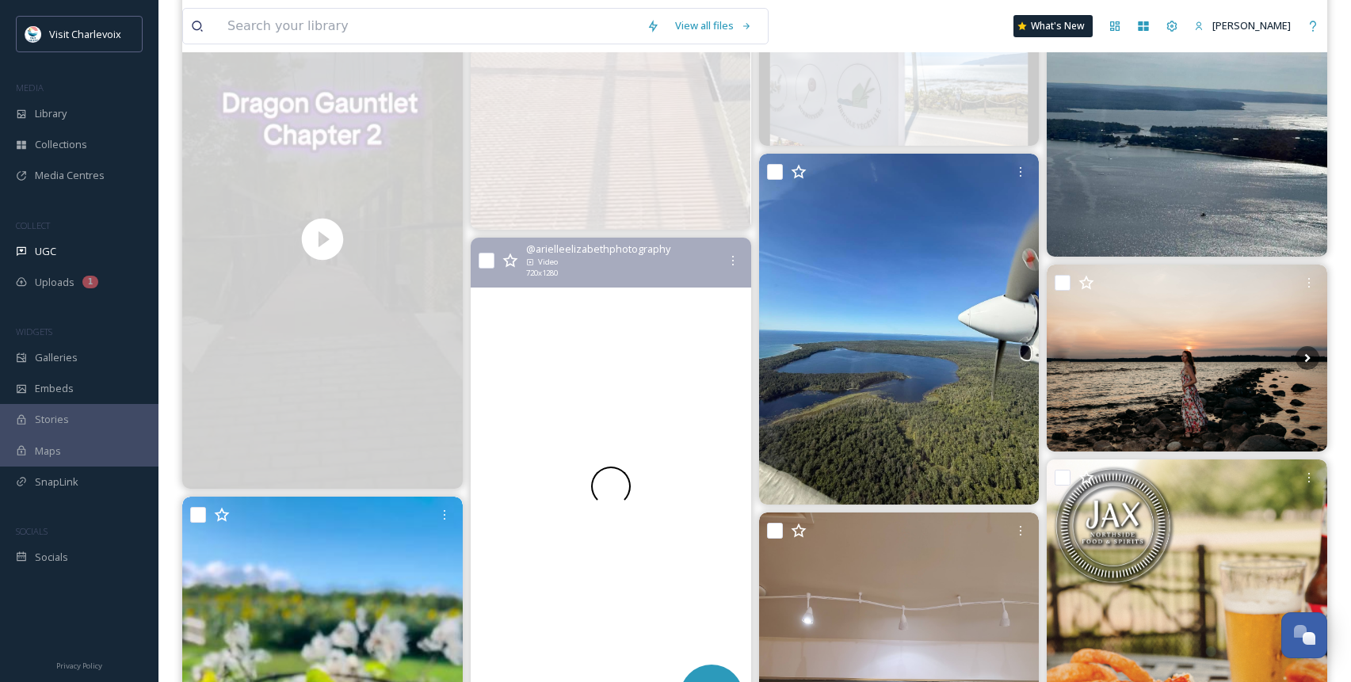
scroll to position [2353, 0]
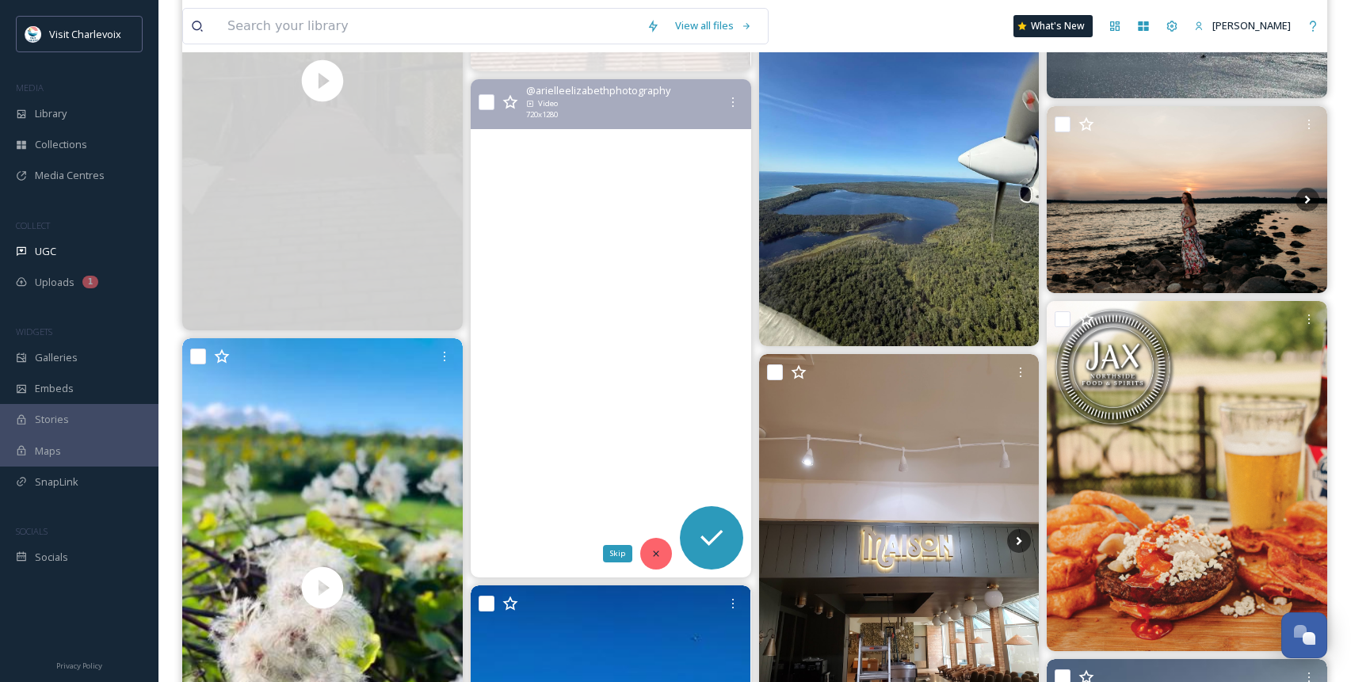
click at [664, 553] on div "Skip" at bounding box center [656, 554] width 32 height 32
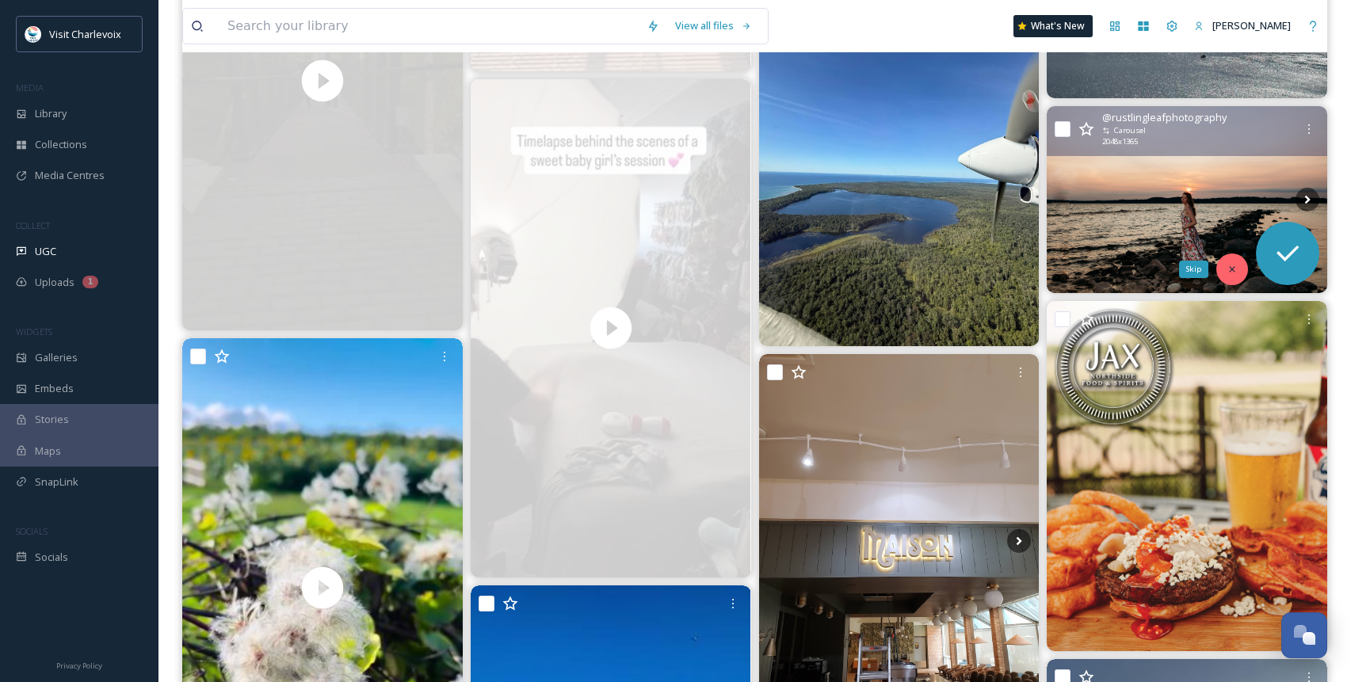
click at [1185, 267] on icon at bounding box center [1232, 269] width 11 height 11
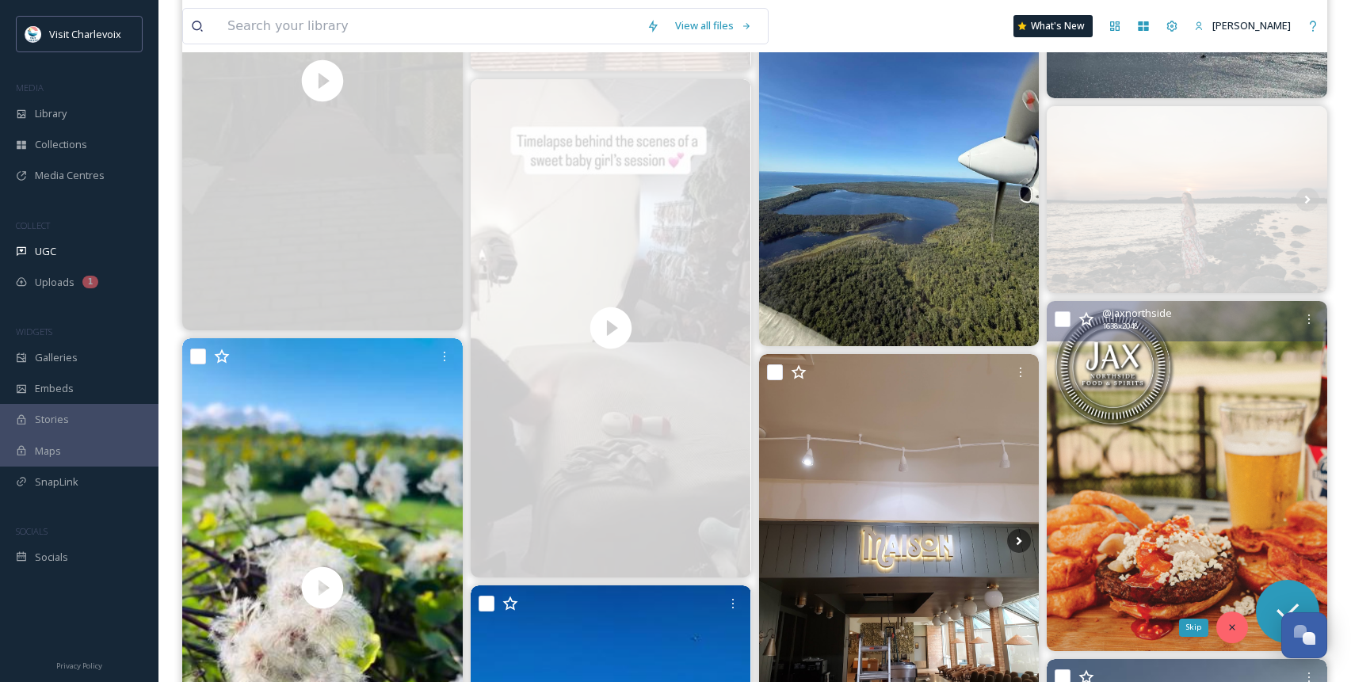
click at [1185, 600] on icon at bounding box center [1232, 627] width 11 height 11
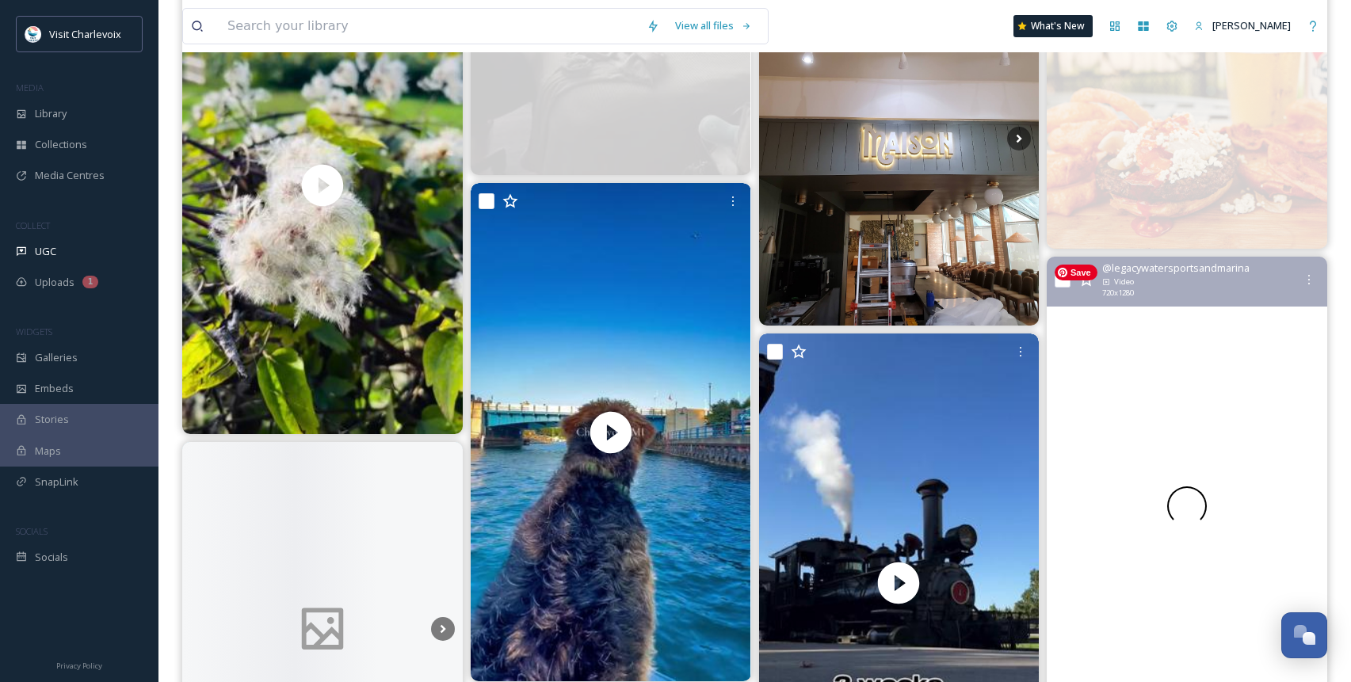
scroll to position [2796, 0]
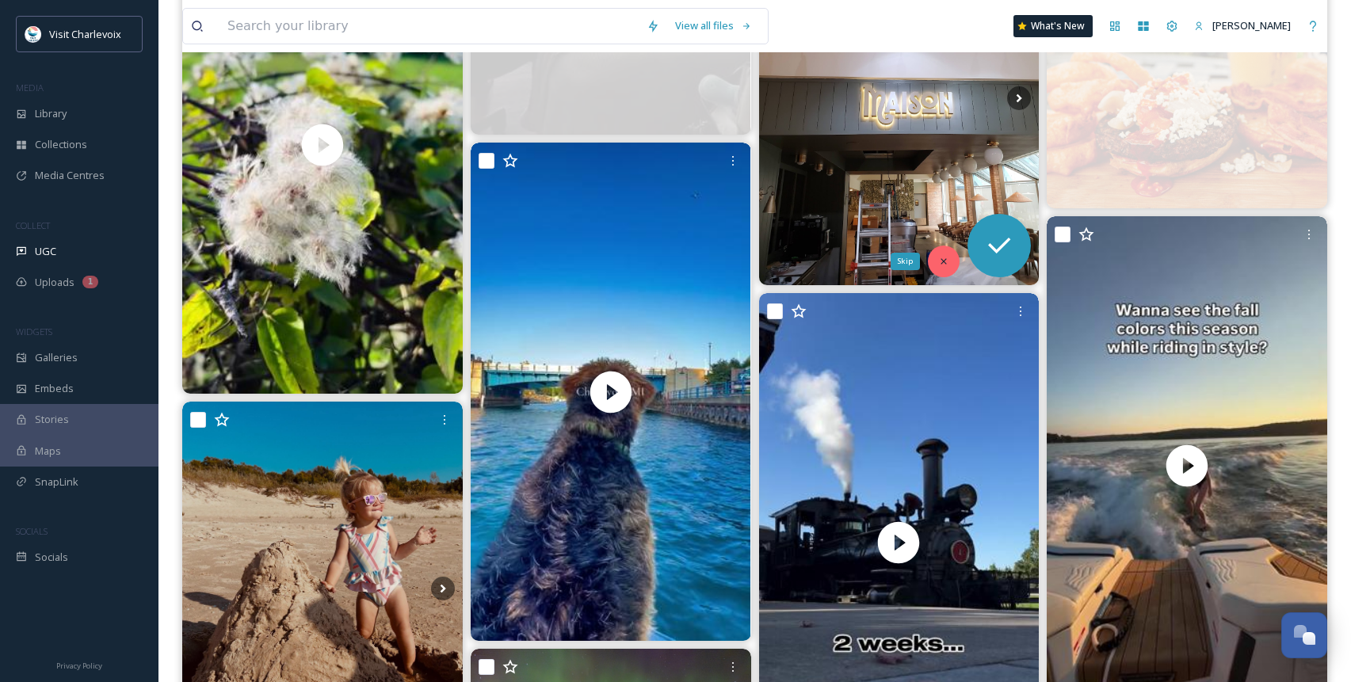
click at [952, 259] on div "Skip" at bounding box center [944, 262] width 32 height 32
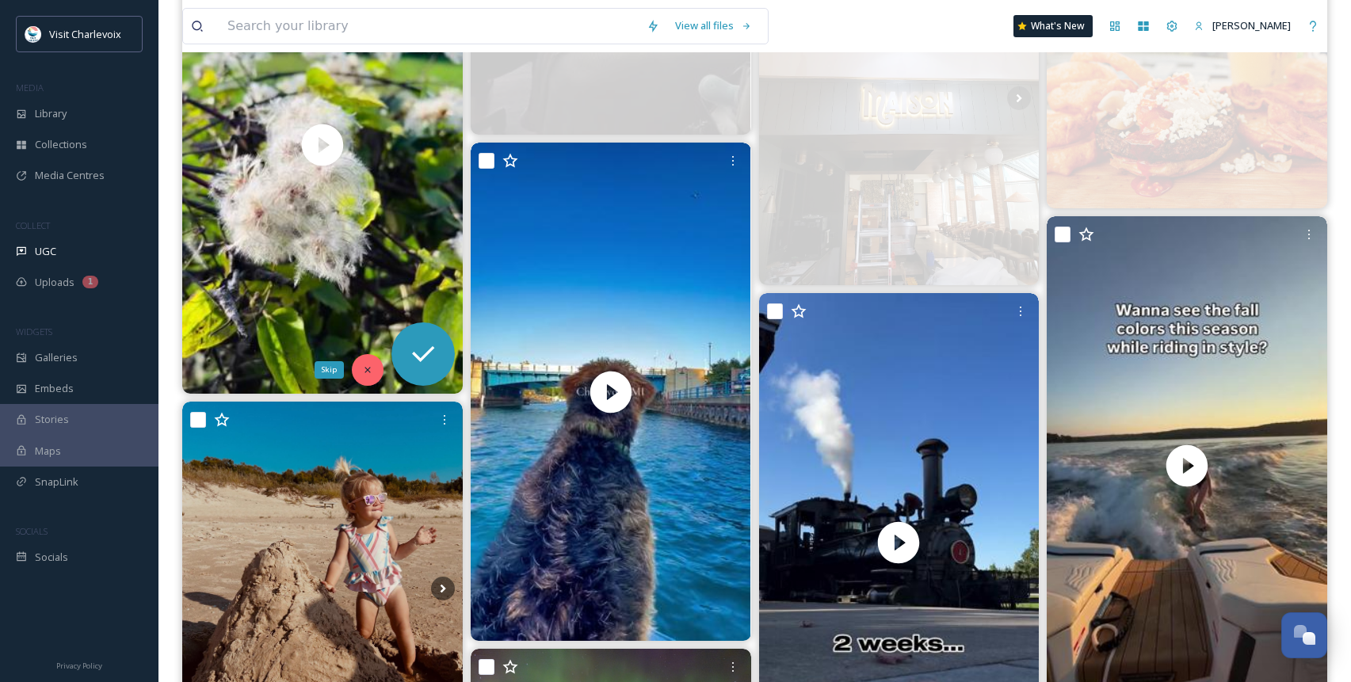
click at [366, 369] on icon at bounding box center [368, 370] width 6 height 6
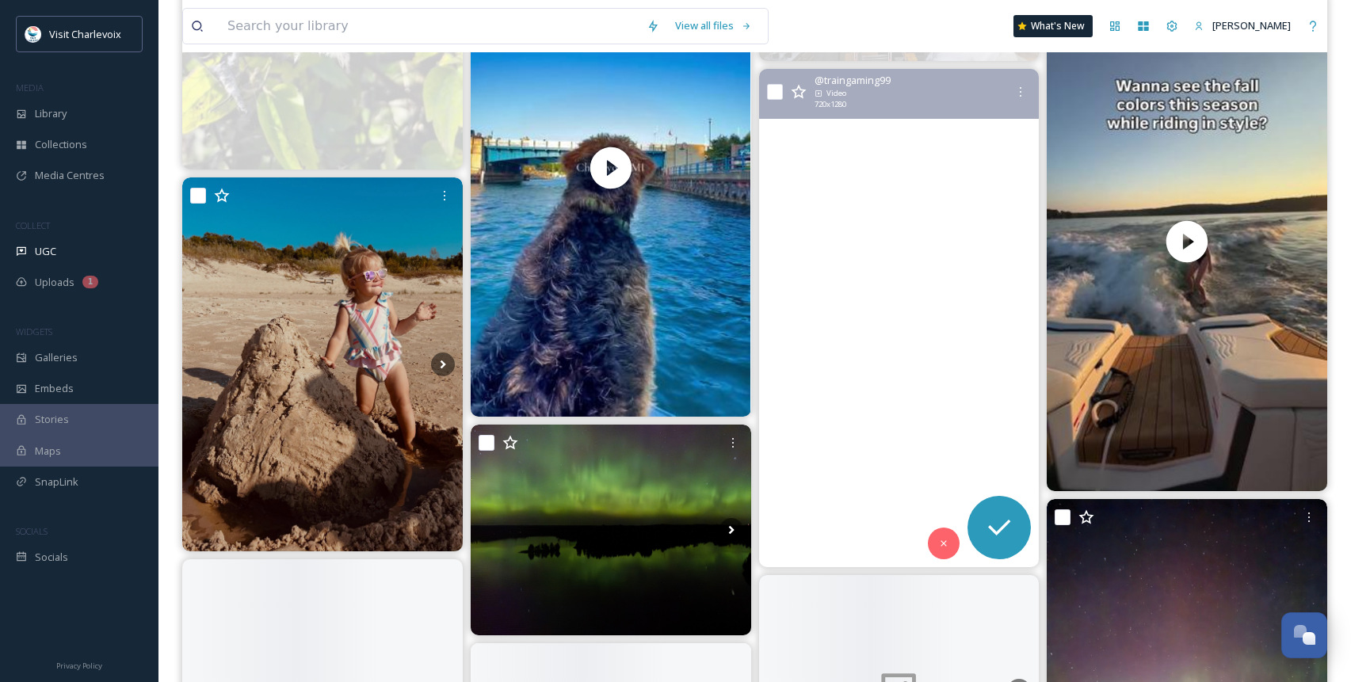
scroll to position [3042, 0]
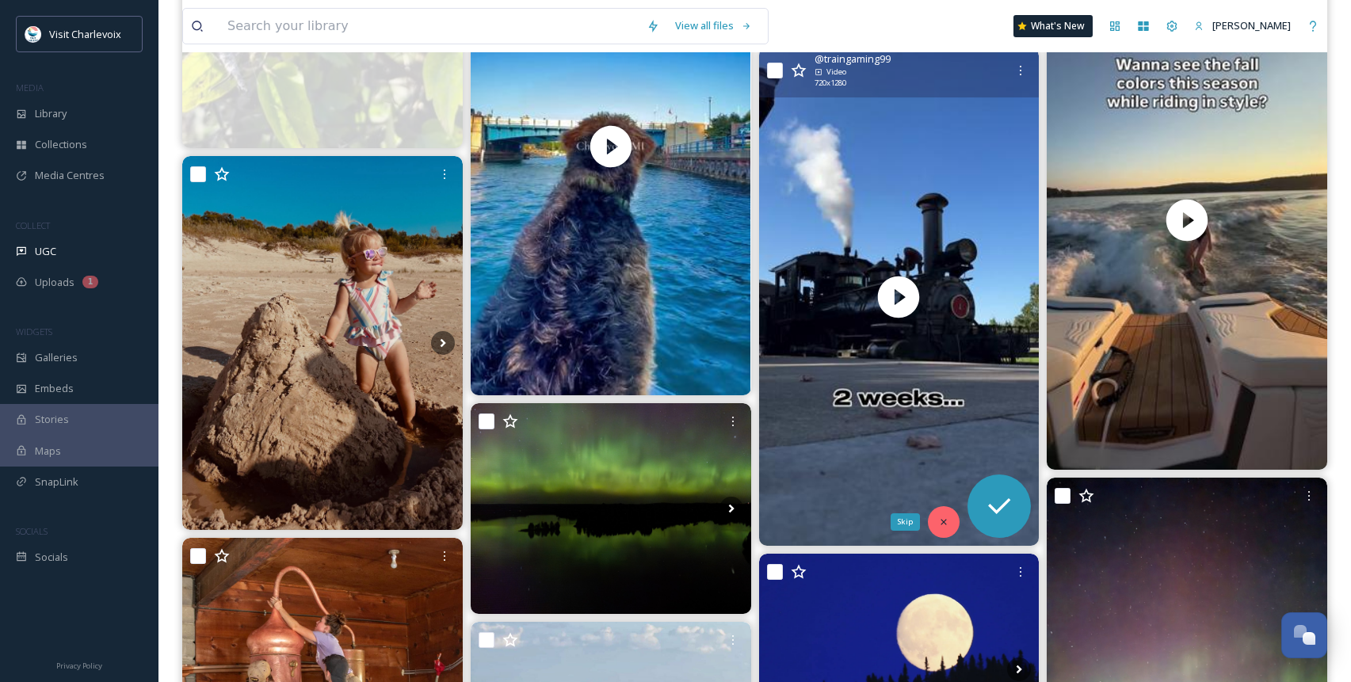
click at [938, 517] on icon at bounding box center [943, 522] width 11 height 11
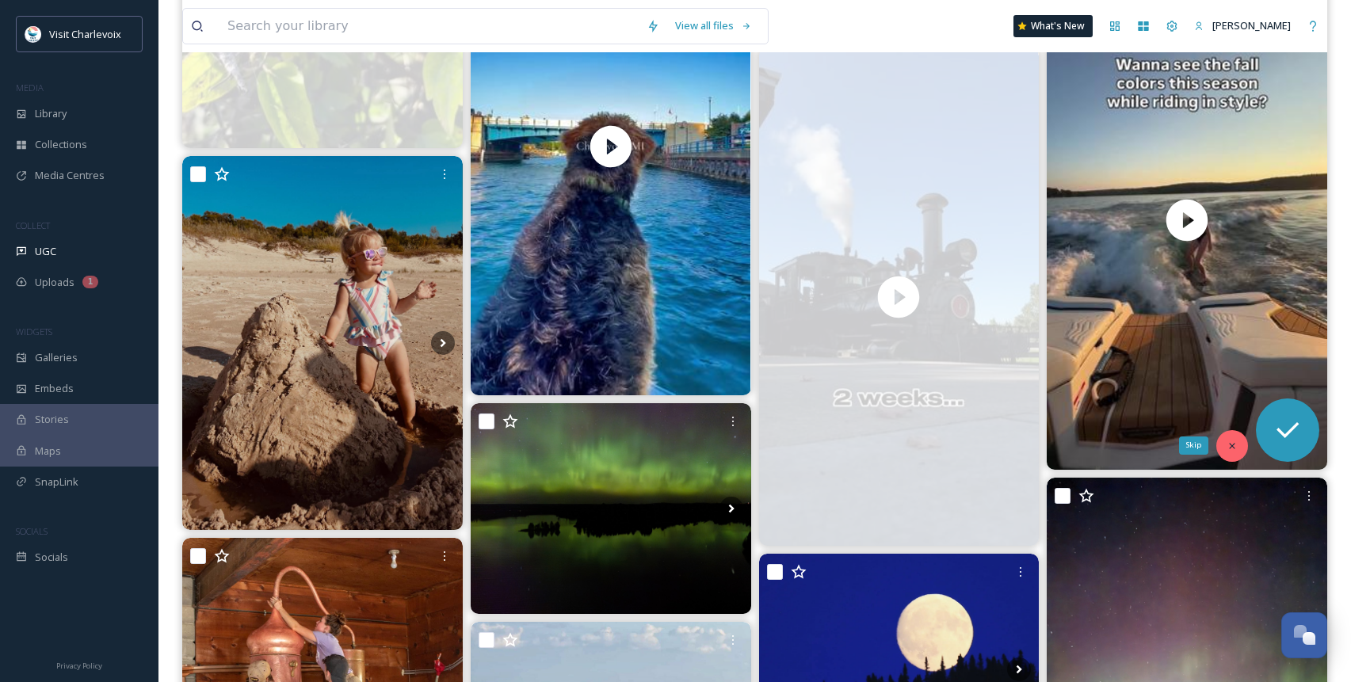
click at [1185, 447] on icon at bounding box center [1232, 446] width 11 height 11
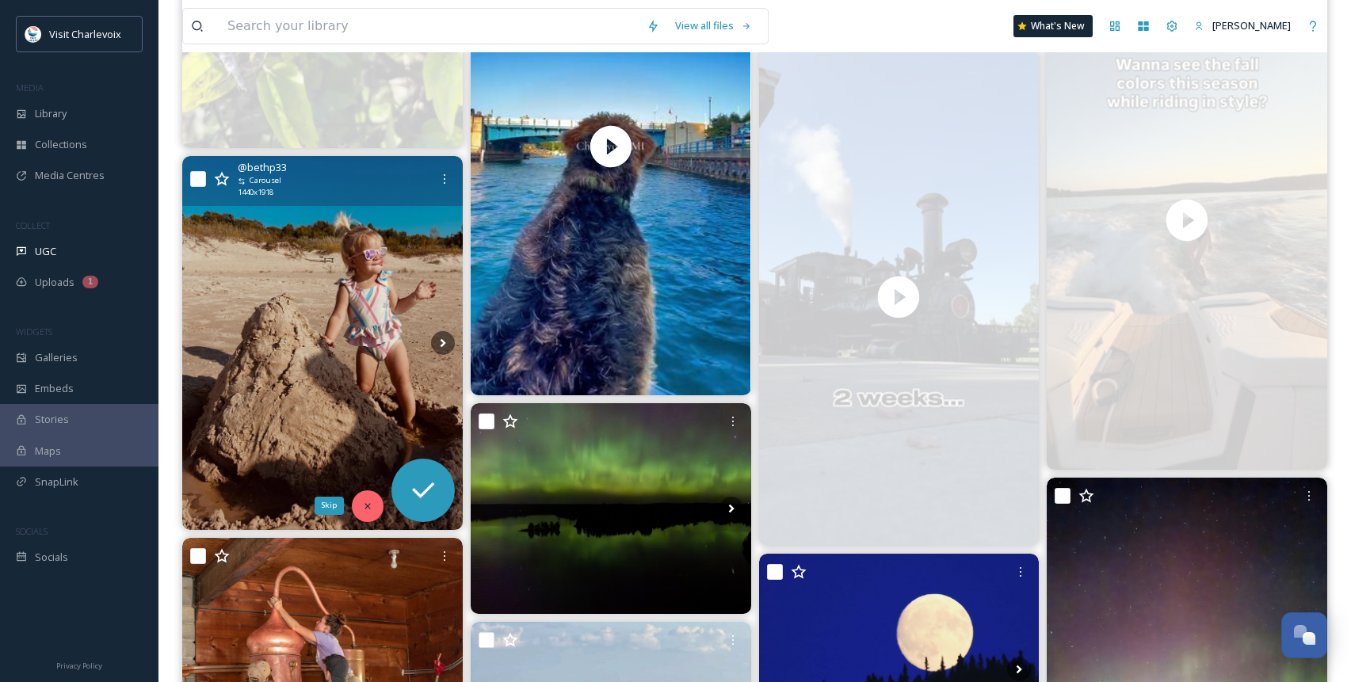
click at [362, 505] on icon at bounding box center [367, 506] width 11 height 11
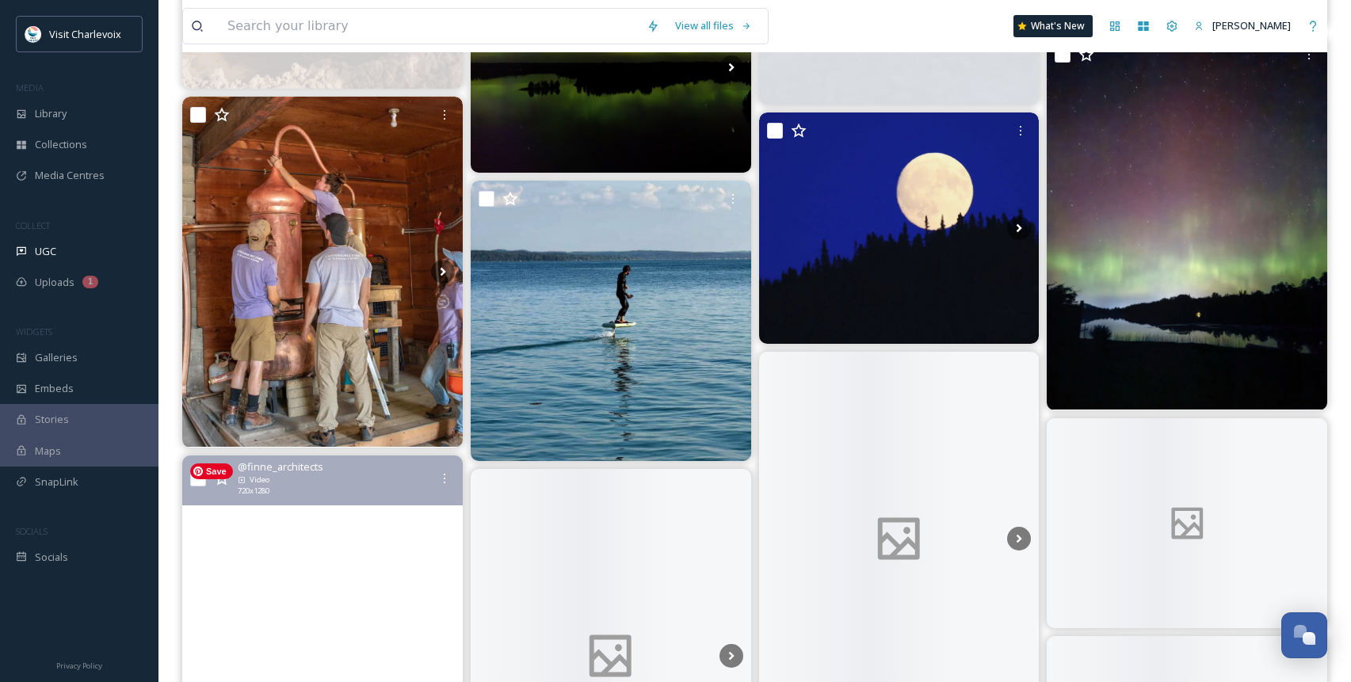
scroll to position [3529, 0]
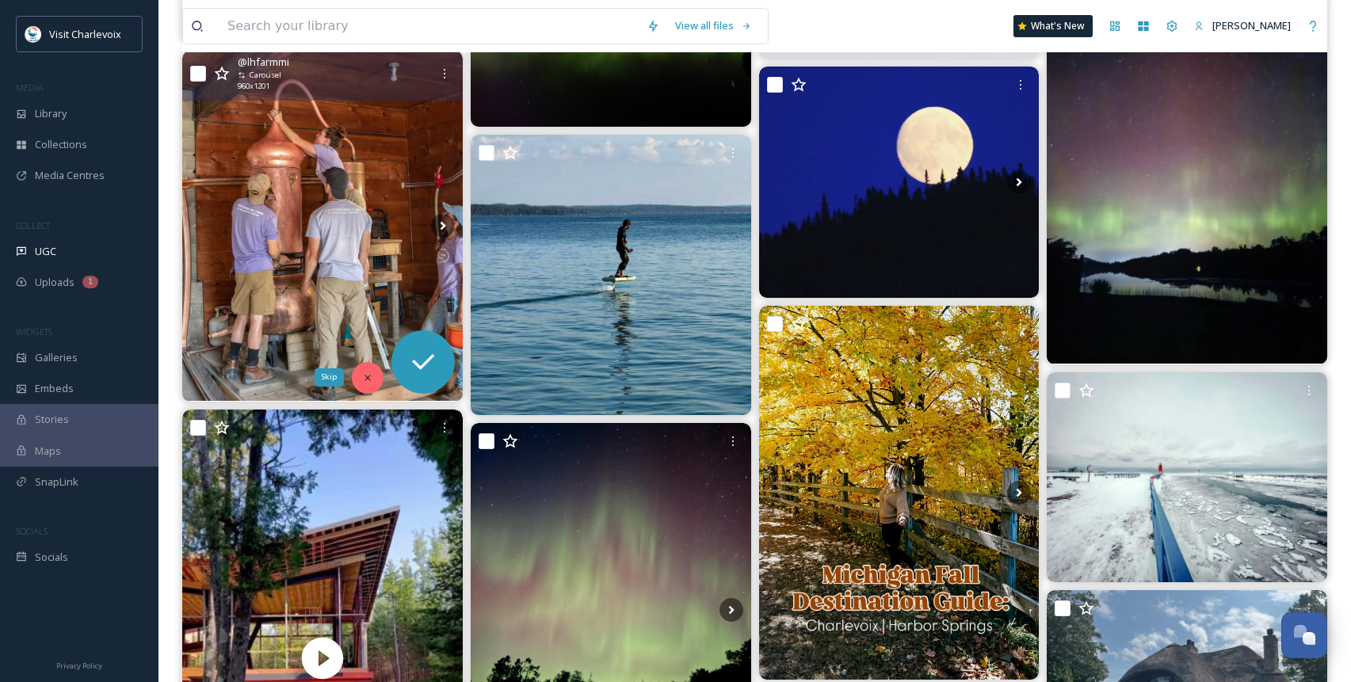
click at [372, 380] on icon at bounding box center [367, 377] width 11 height 11
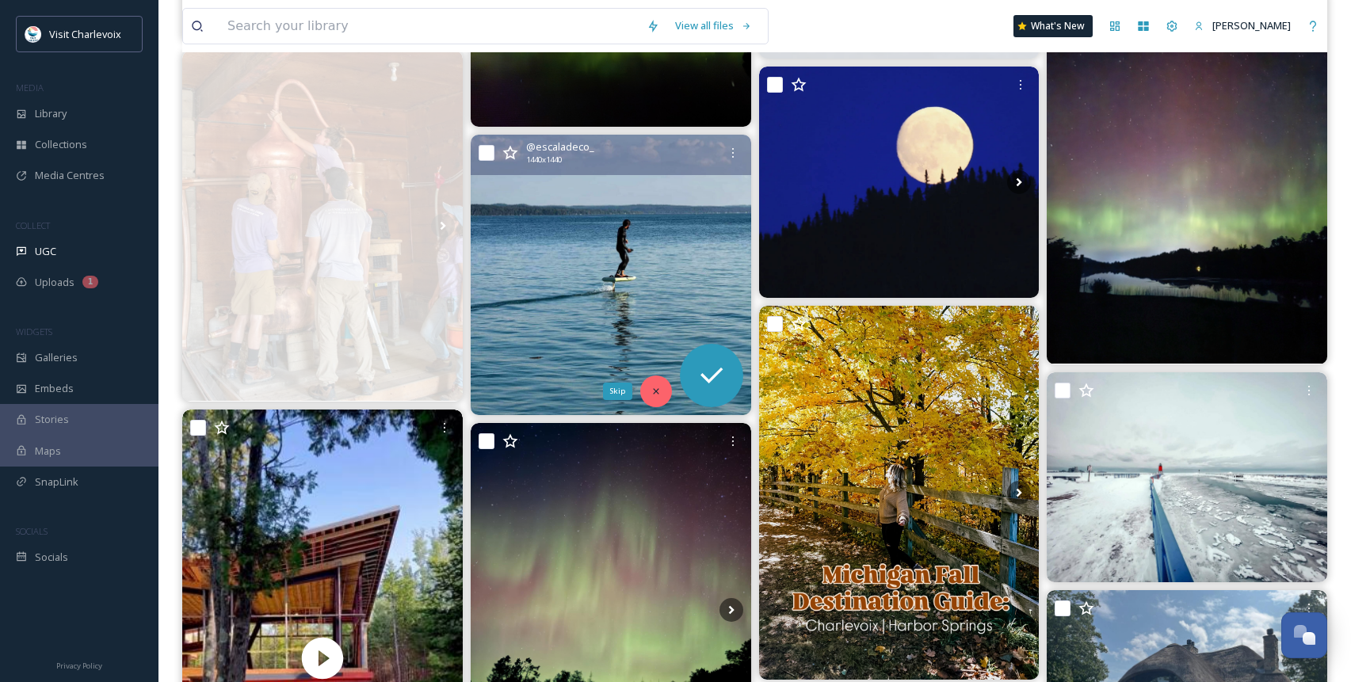
click at [651, 391] on icon at bounding box center [656, 391] width 11 height 11
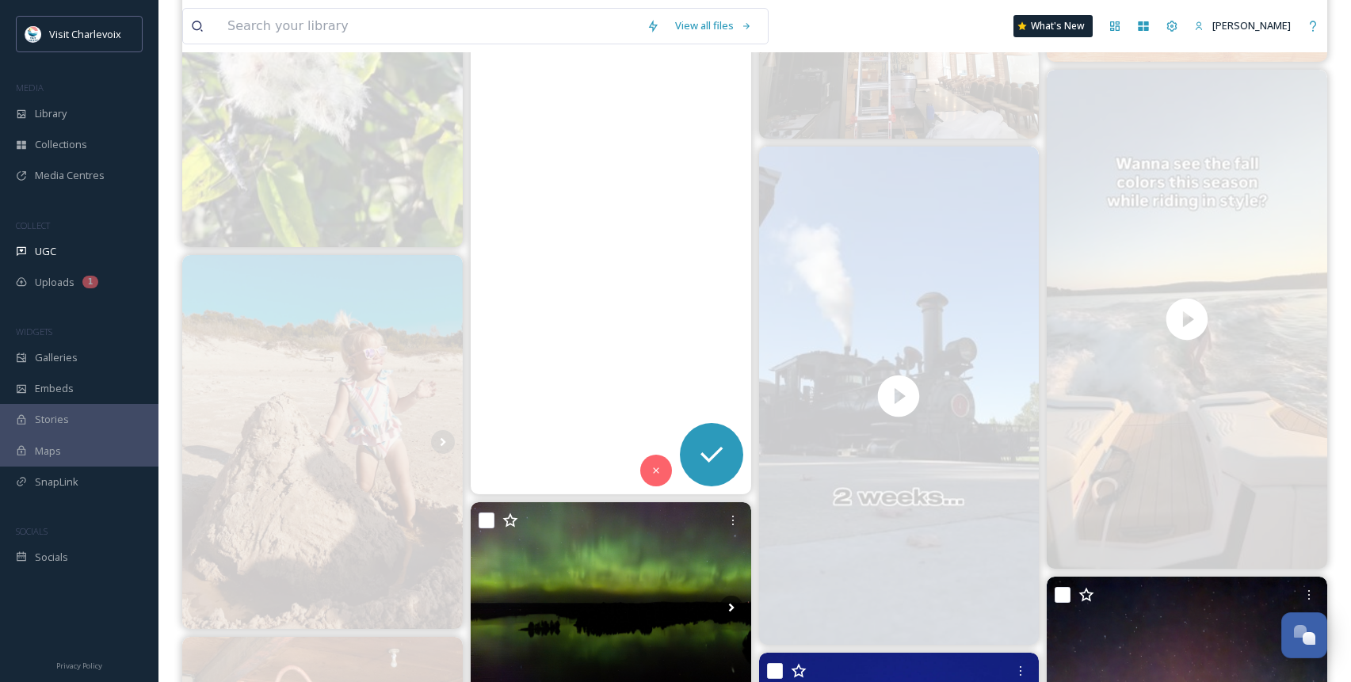
scroll to position [3268, 0]
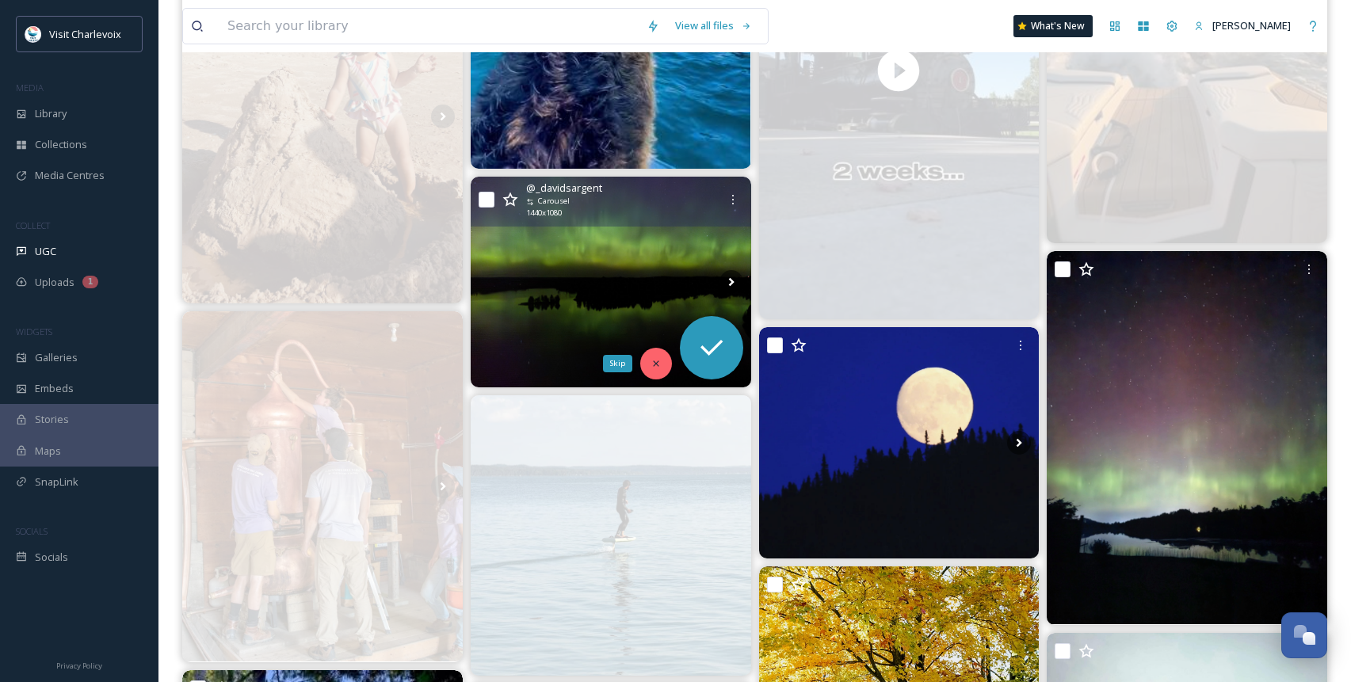
click at [655, 367] on icon at bounding box center [656, 363] width 11 height 11
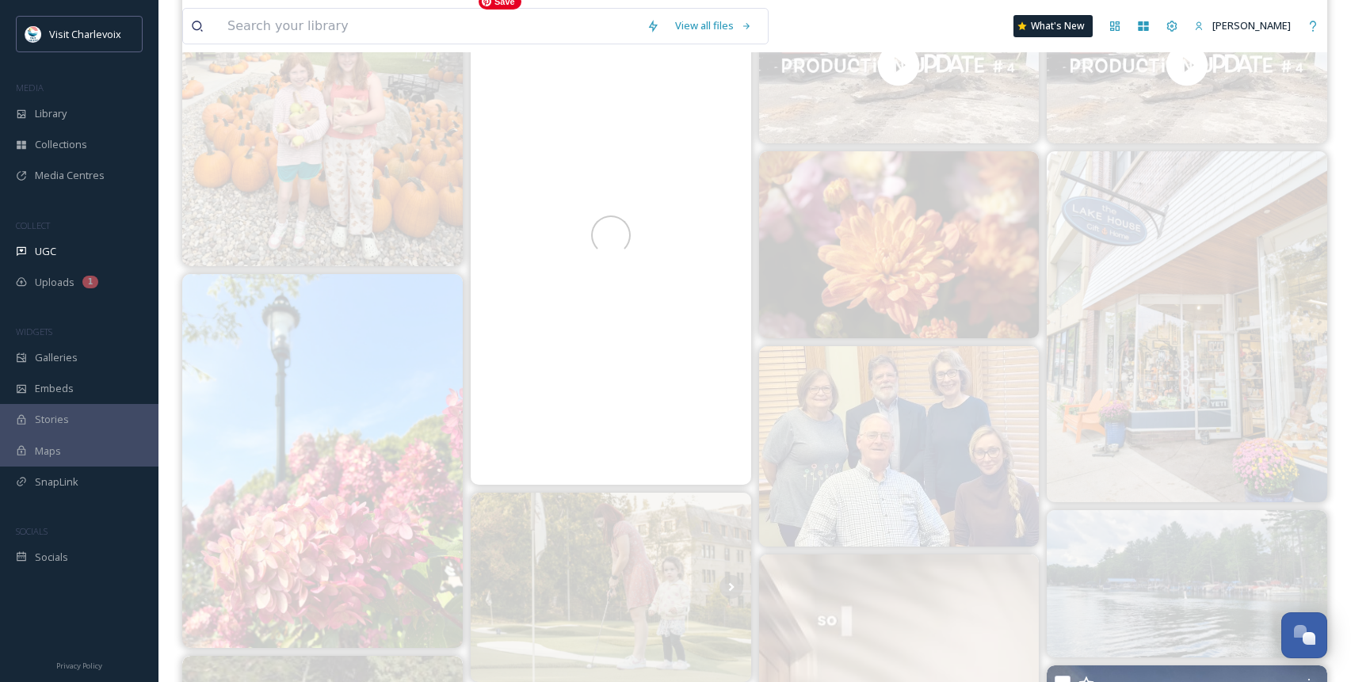
scroll to position [0, 0]
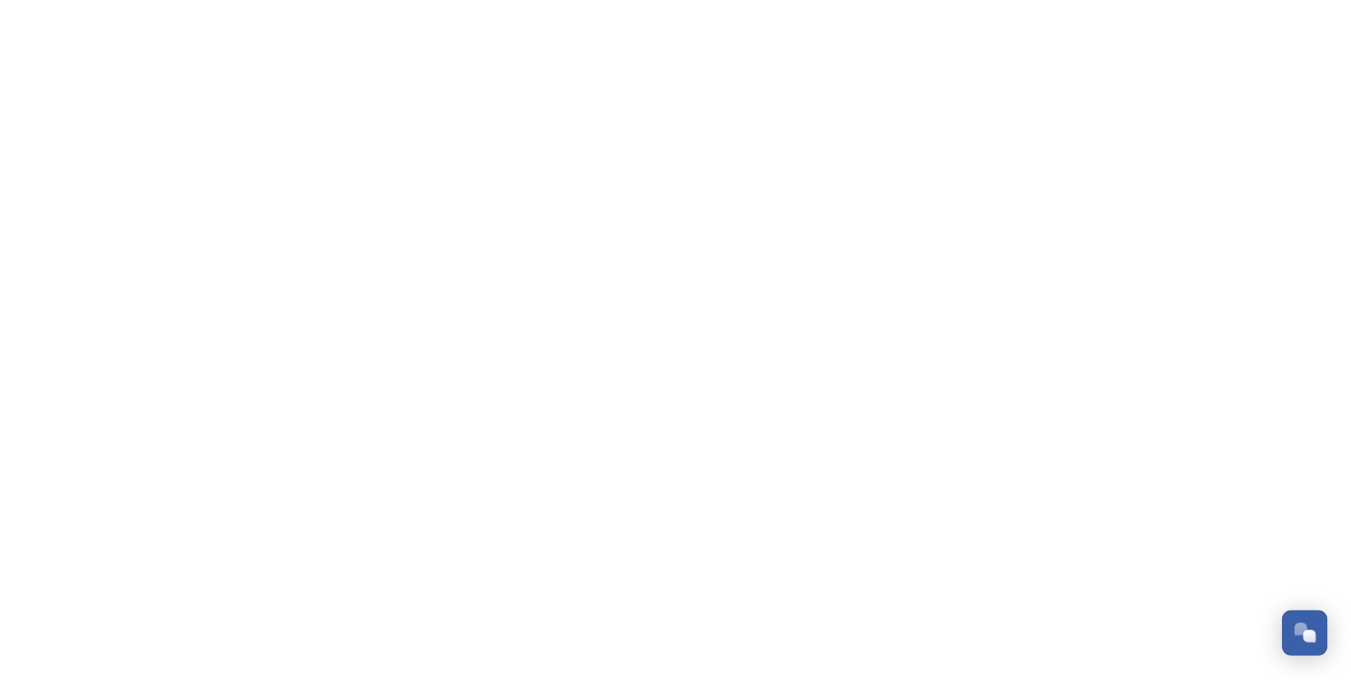
scroll to position [5396, 0]
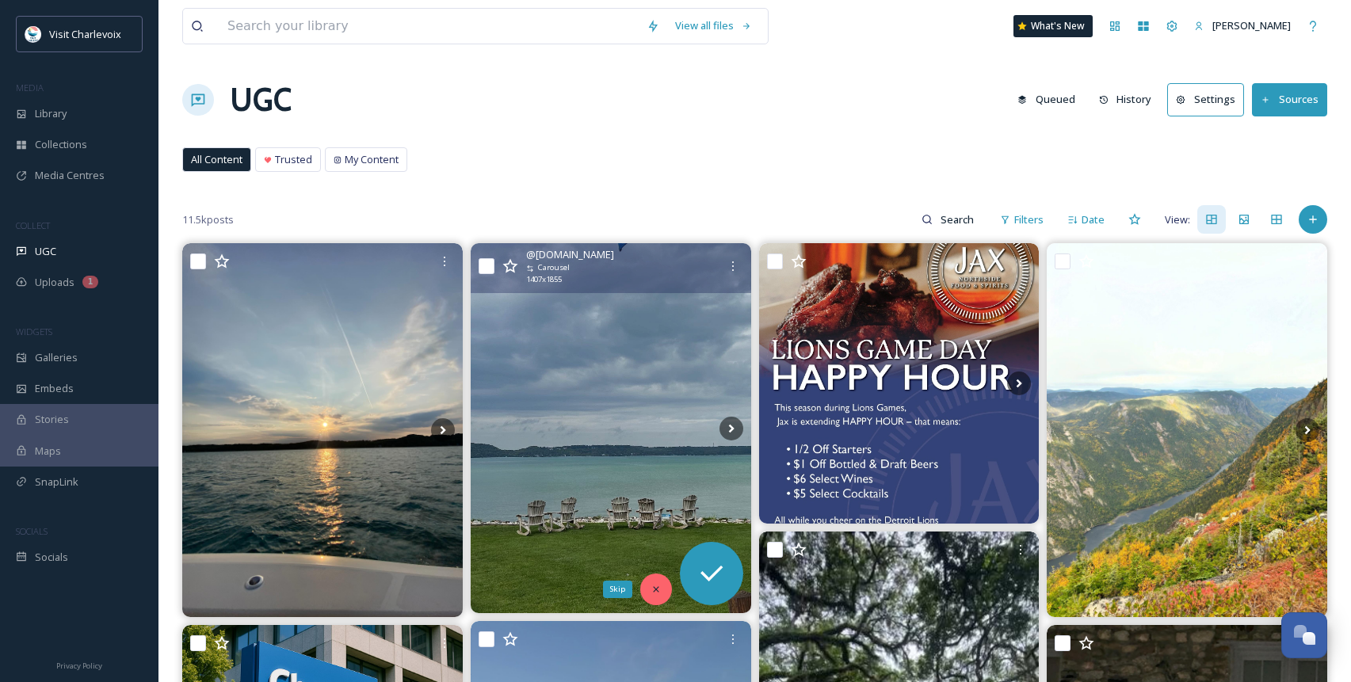
click at [654, 587] on icon at bounding box center [656, 589] width 6 height 6
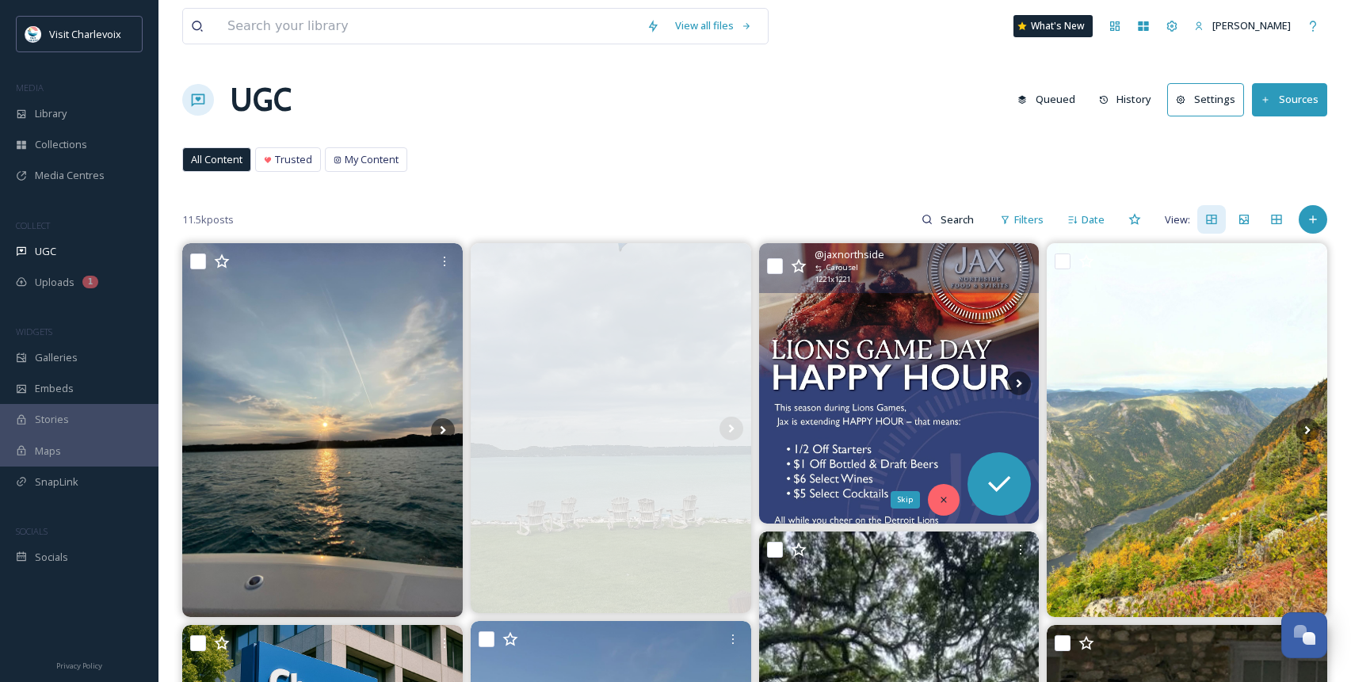
click at [939, 499] on icon at bounding box center [943, 500] width 11 height 11
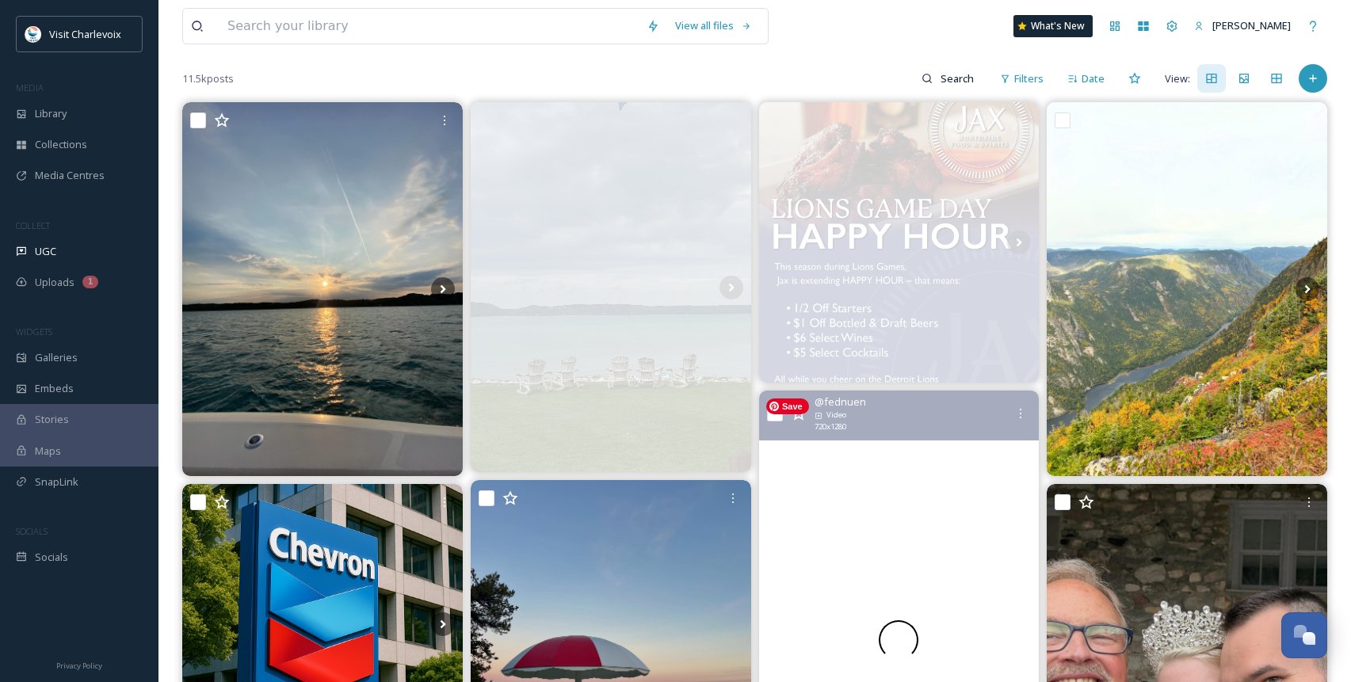
scroll to position [306, 0]
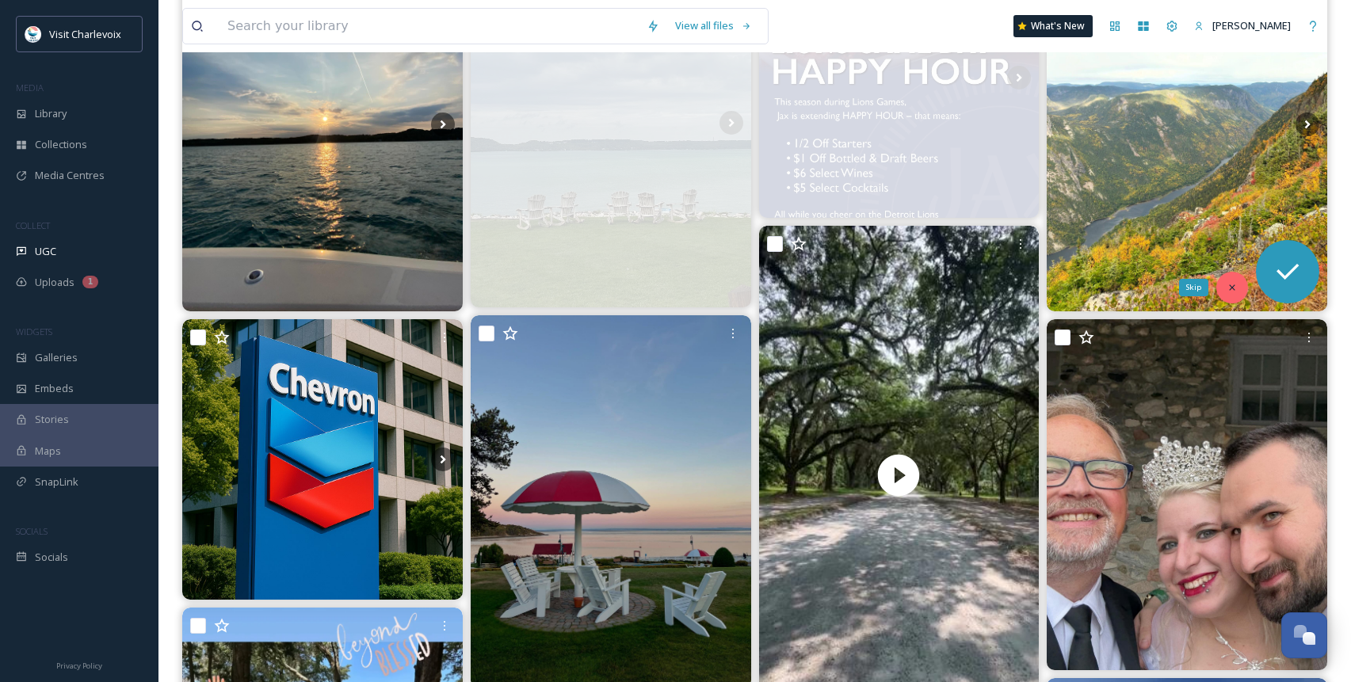
click at [1235, 285] on icon at bounding box center [1232, 288] width 6 height 6
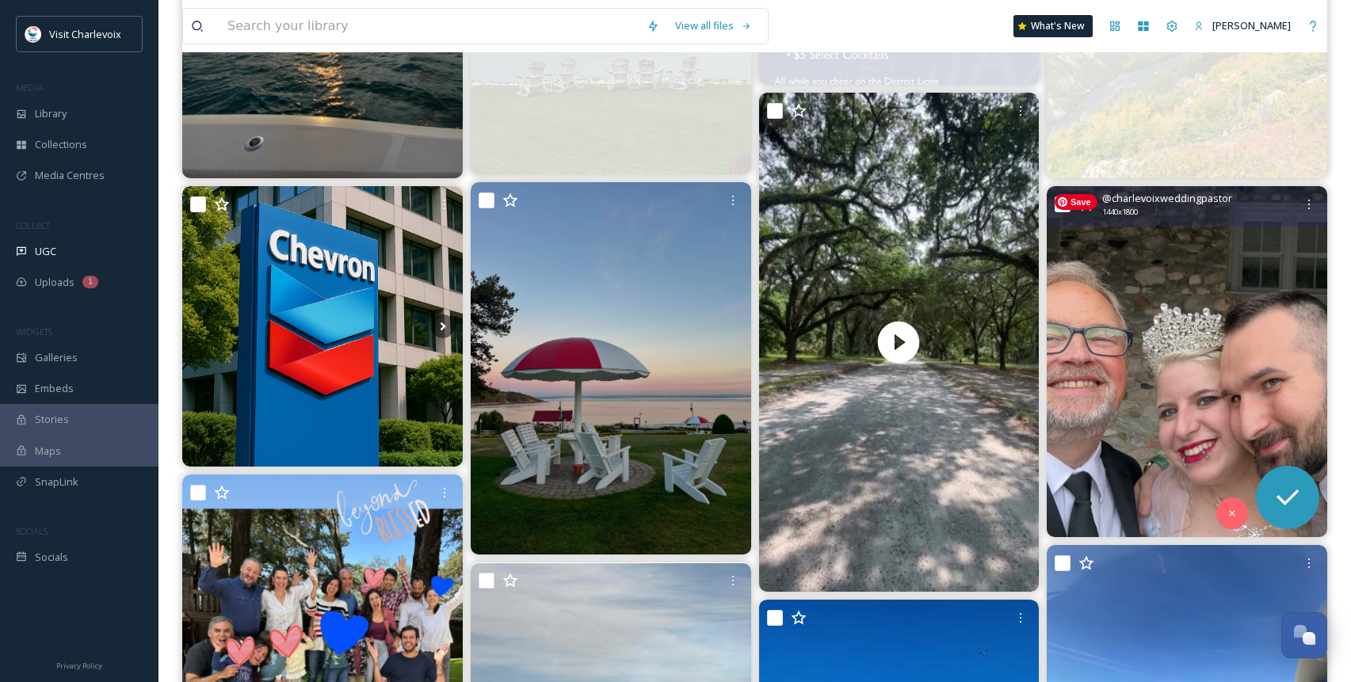
scroll to position [621, 0]
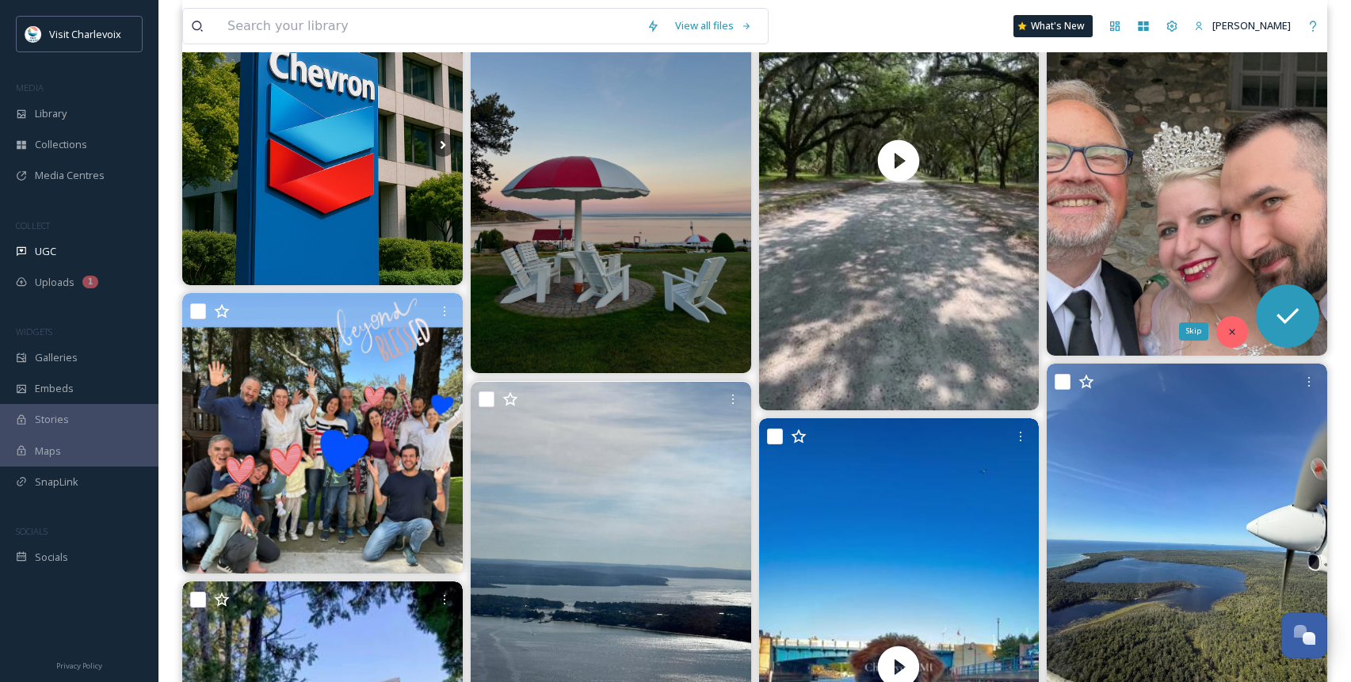
click at [1239, 329] on div "Skip" at bounding box center [1232, 332] width 32 height 32
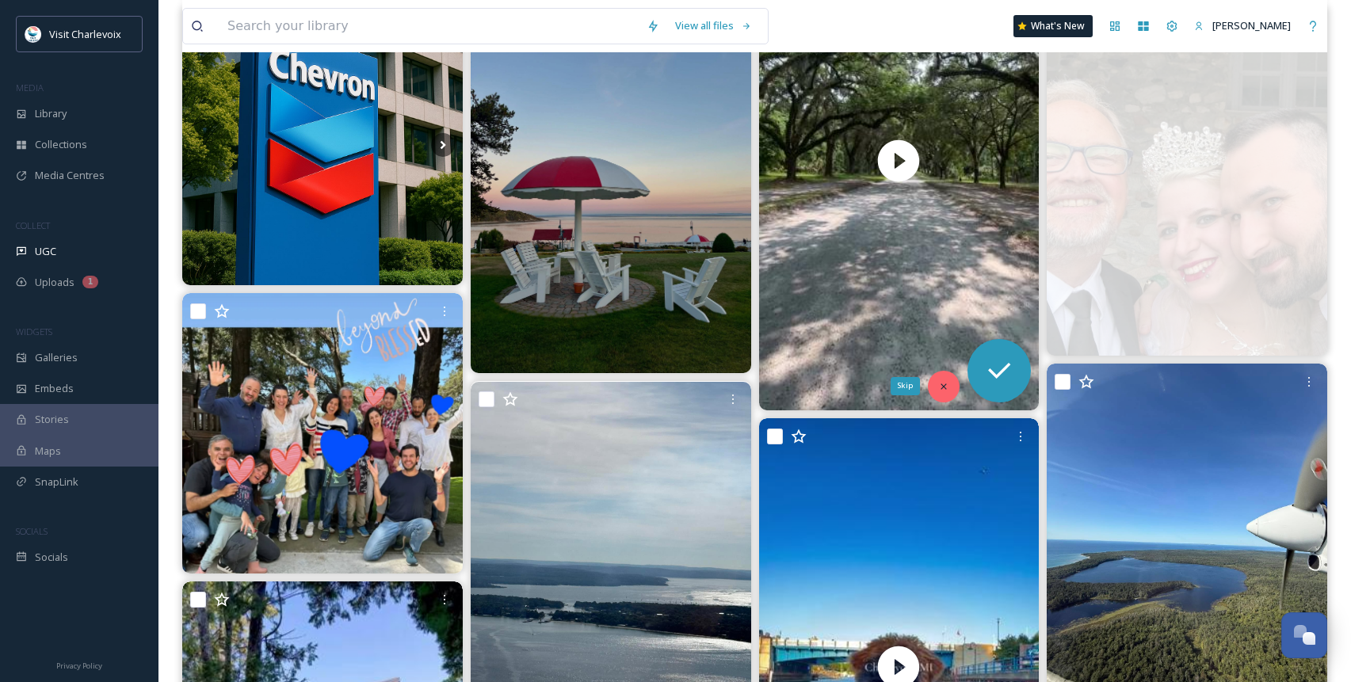
click at [938, 388] on div "Skip" at bounding box center [944, 387] width 32 height 32
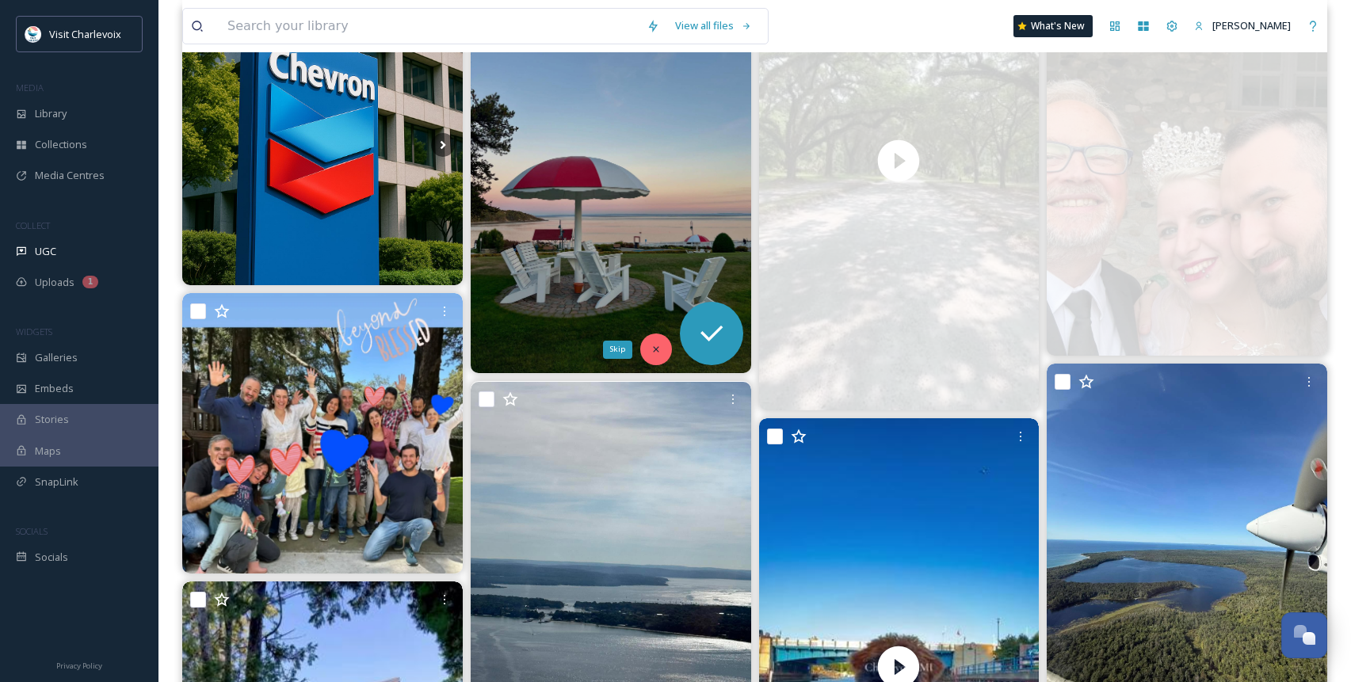
click at [657, 345] on icon at bounding box center [656, 349] width 11 height 11
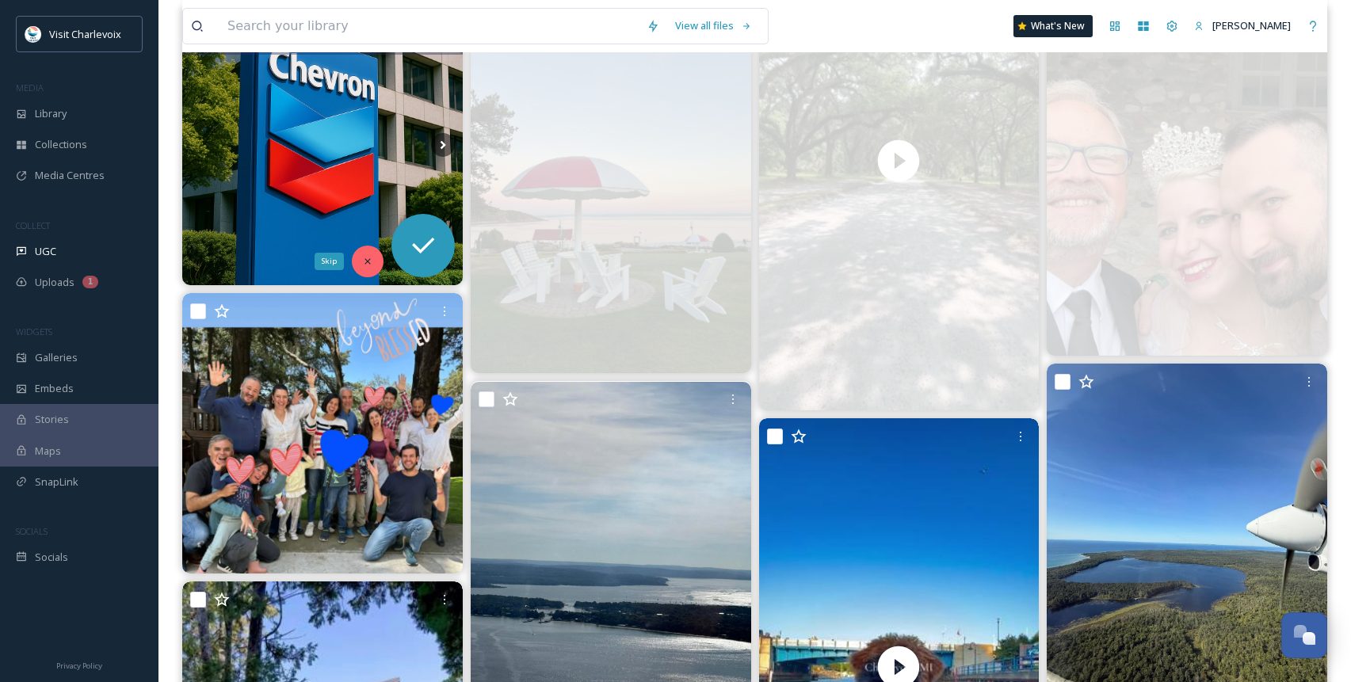
click at [362, 262] on icon at bounding box center [367, 261] width 11 height 11
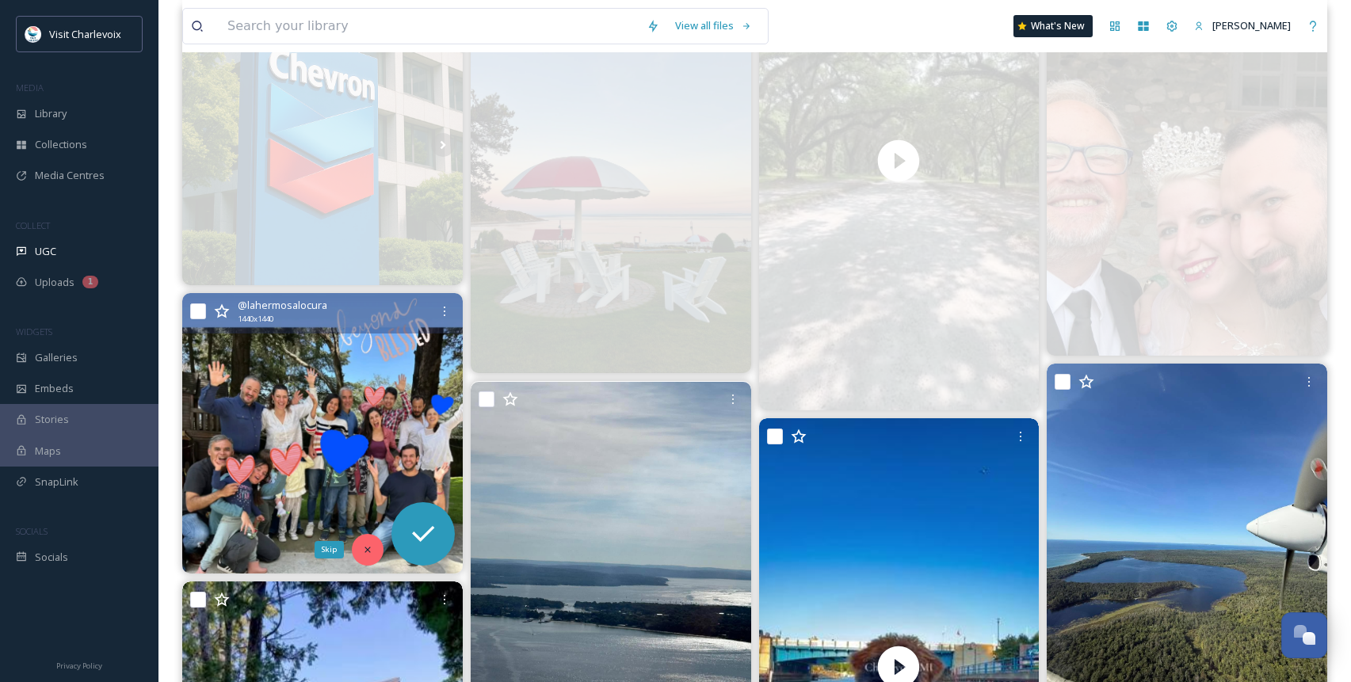
click at [369, 548] on icon at bounding box center [368, 550] width 6 height 6
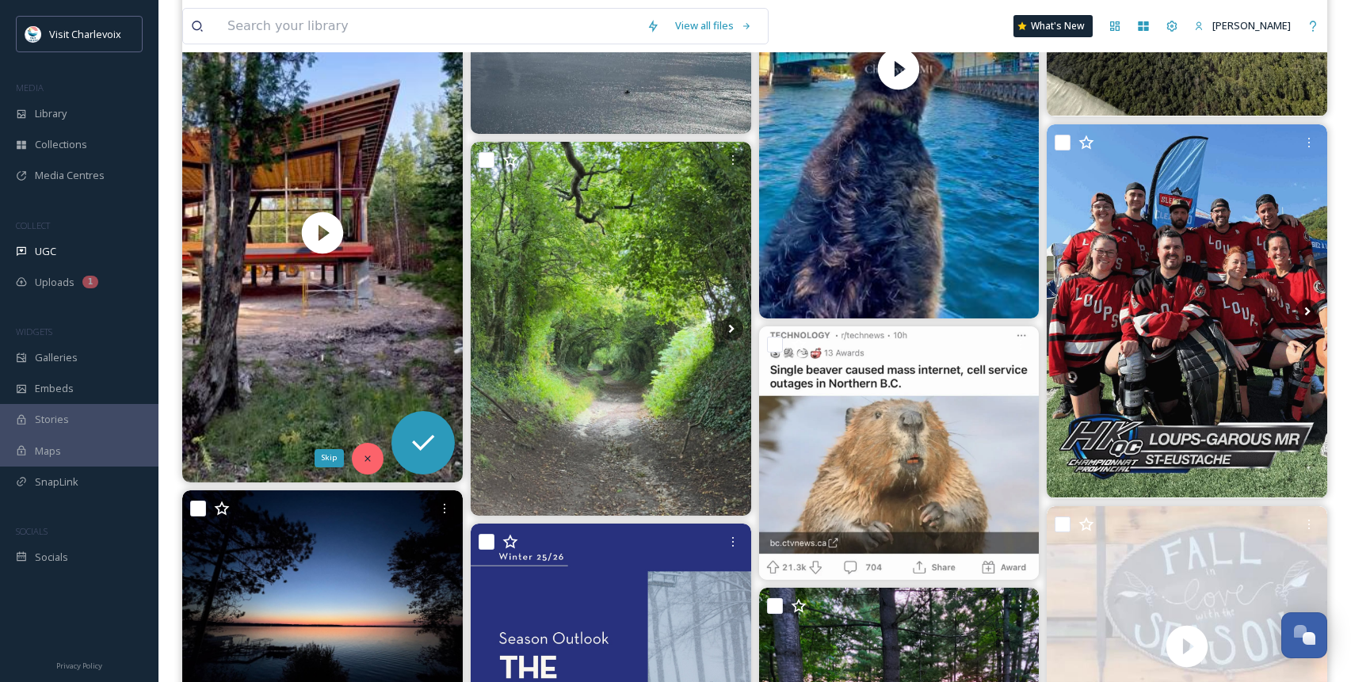
click at [370, 460] on icon at bounding box center [367, 458] width 11 height 11
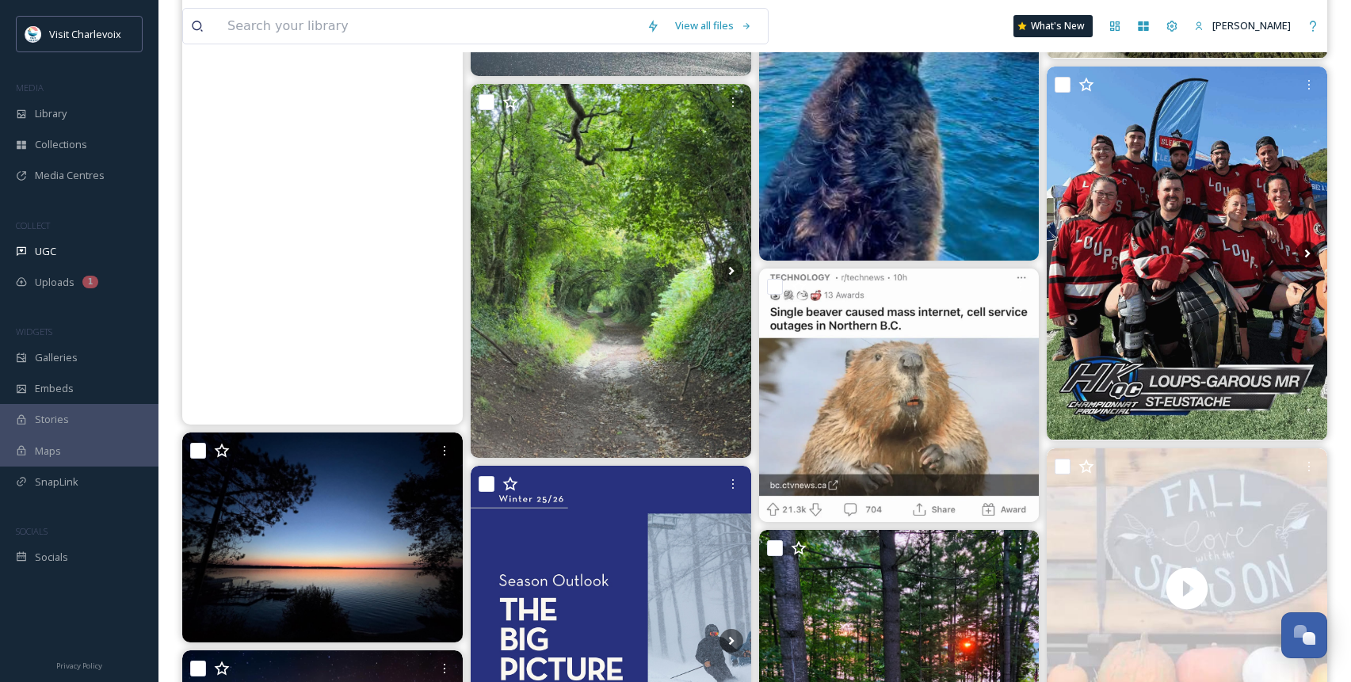
scroll to position [1505, 0]
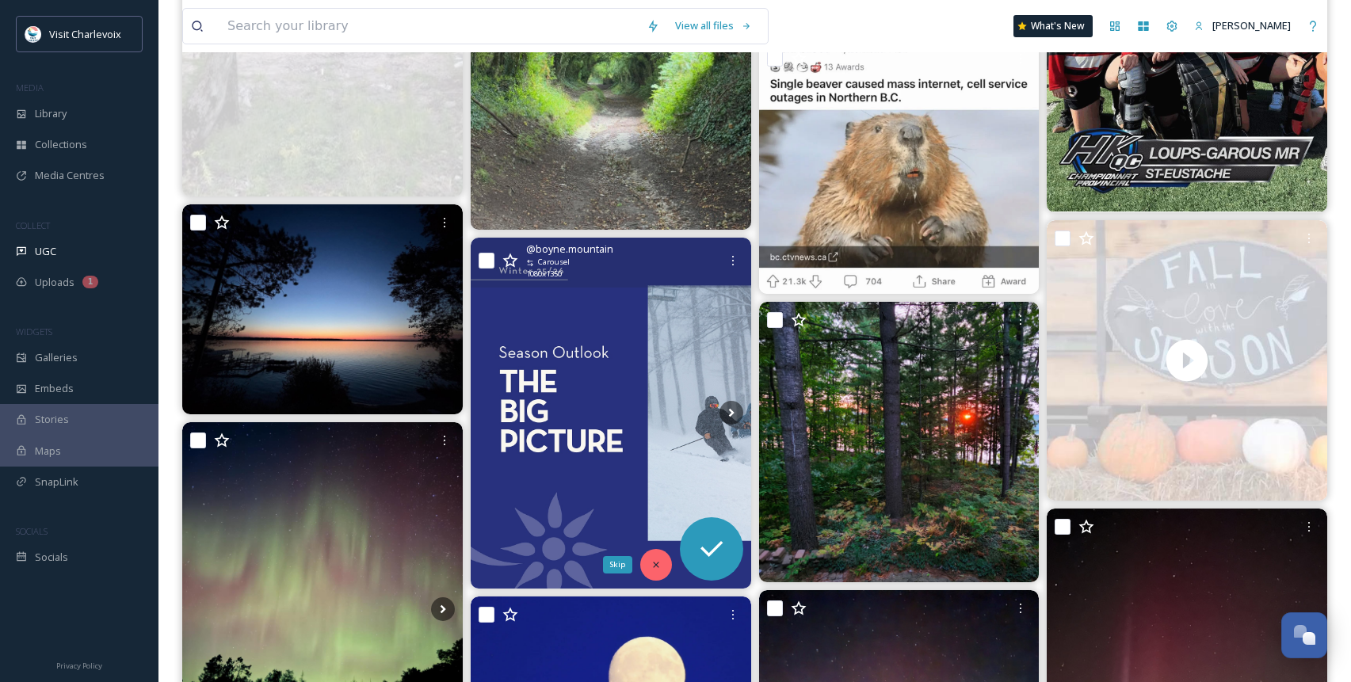
click at [660, 559] on icon at bounding box center [656, 564] width 11 height 11
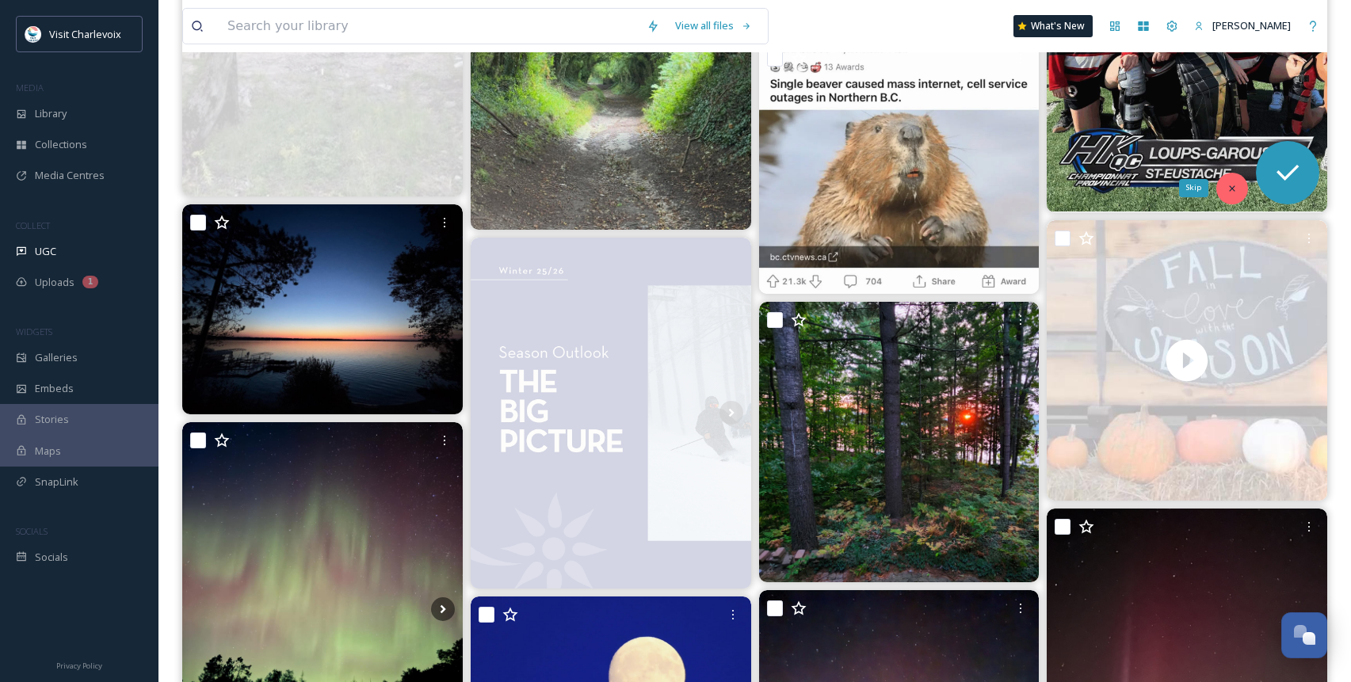
click at [1243, 191] on div "Skip" at bounding box center [1232, 189] width 32 height 32
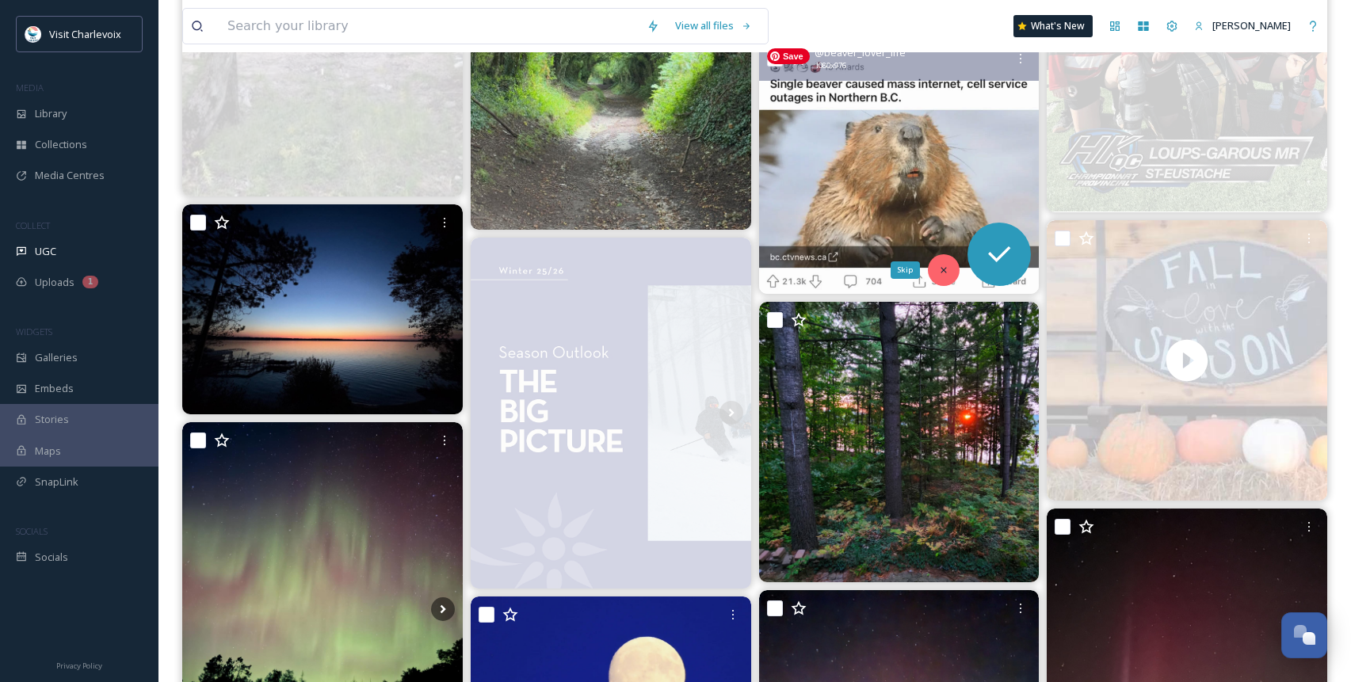
click at [945, 267] on icon at bounding box center [943, 270] width 11 height 11
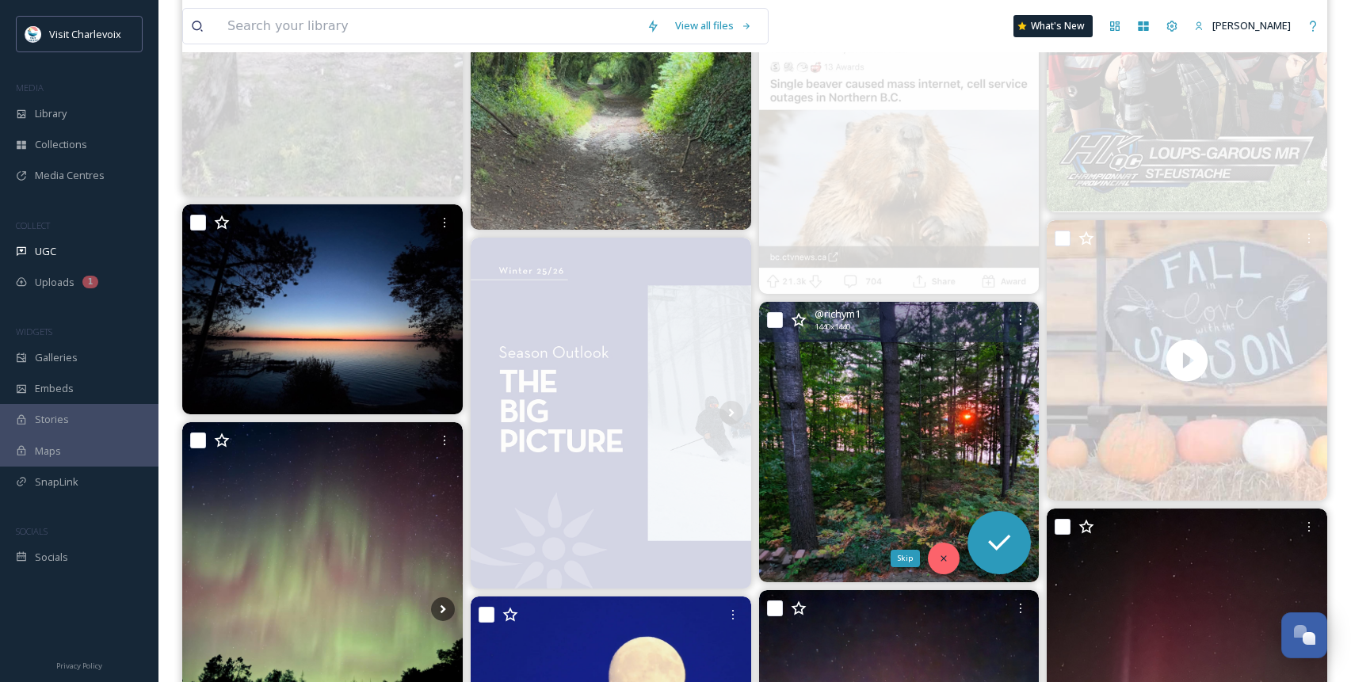
click at [943, 558] on icon at bounding box center [944, 559] width 6 height 6
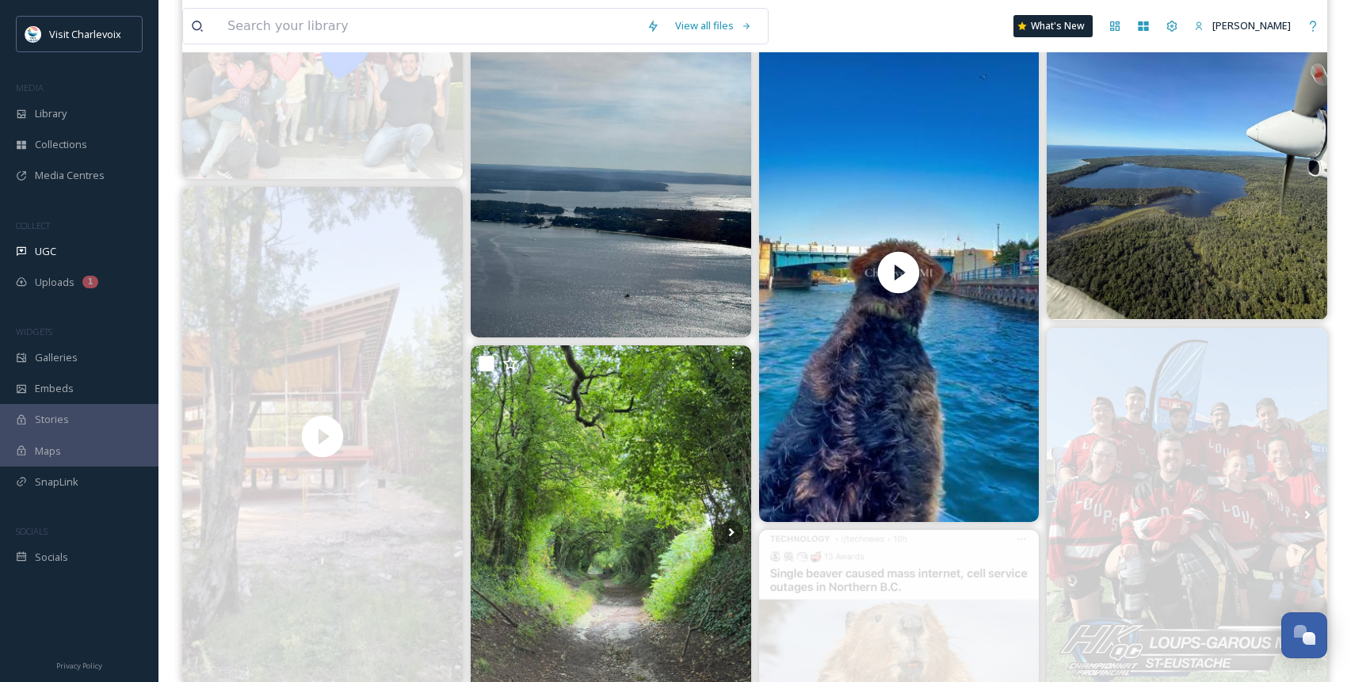
scroll to position [0, 0]
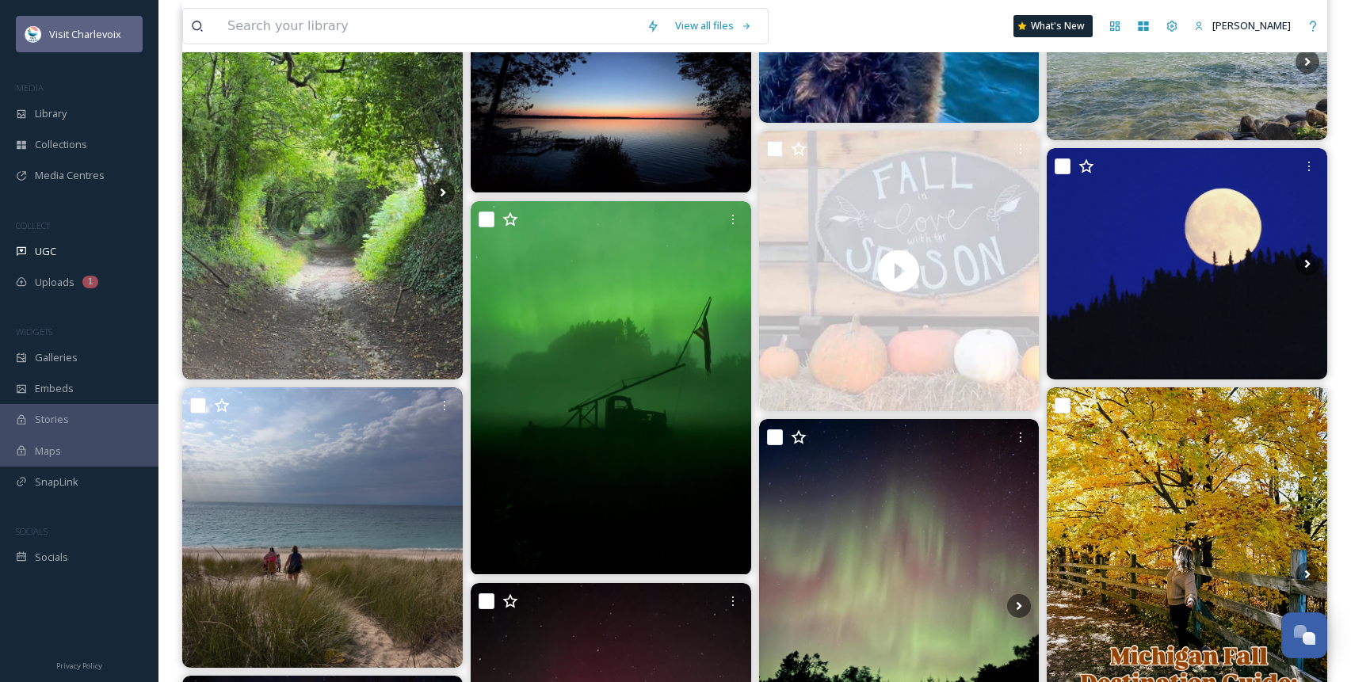
scroll to position [690, 0]
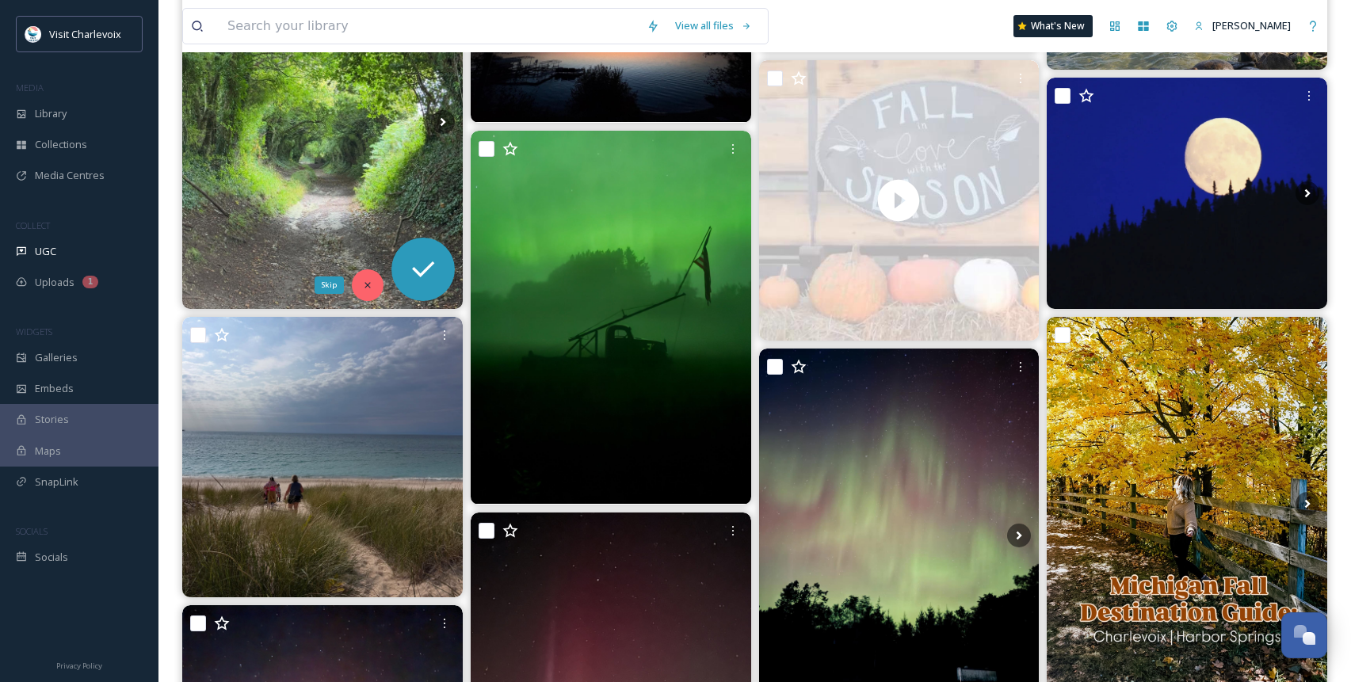
click at [358, 283] on div "Skip" at bounding box center [368, 285] width 32 height 32
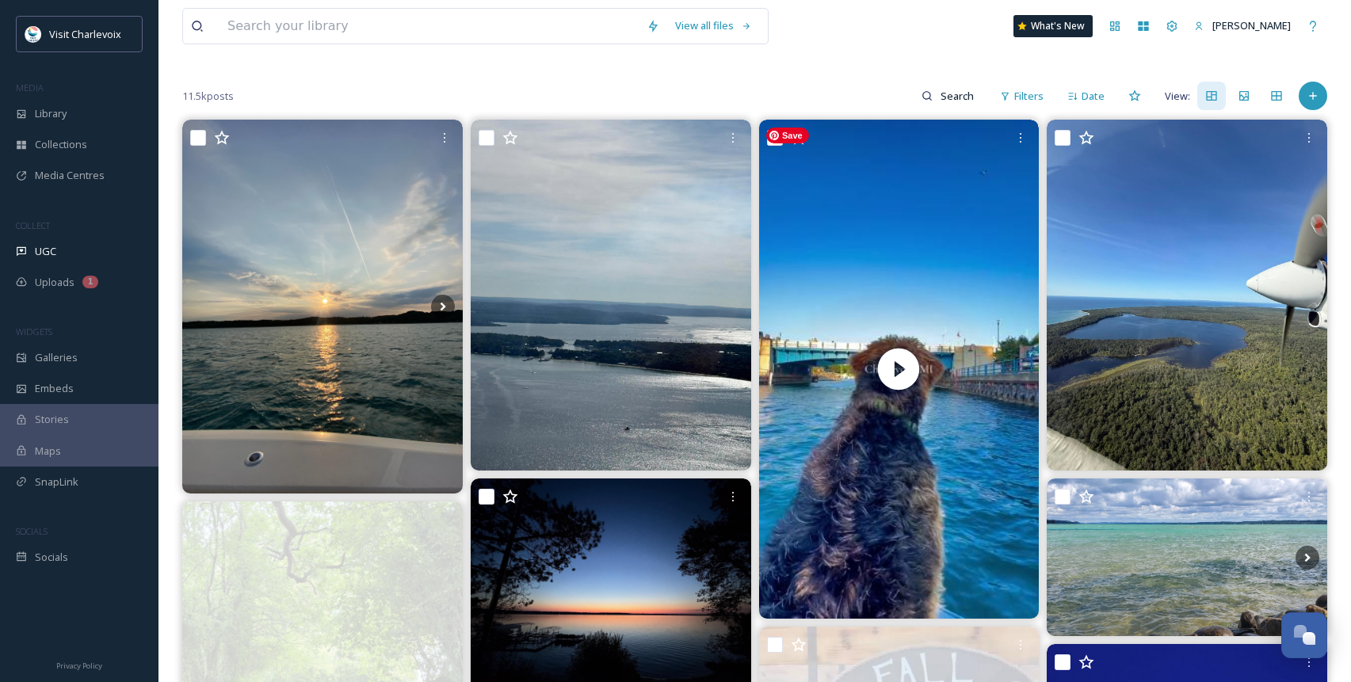
scroll to position [0, 0]
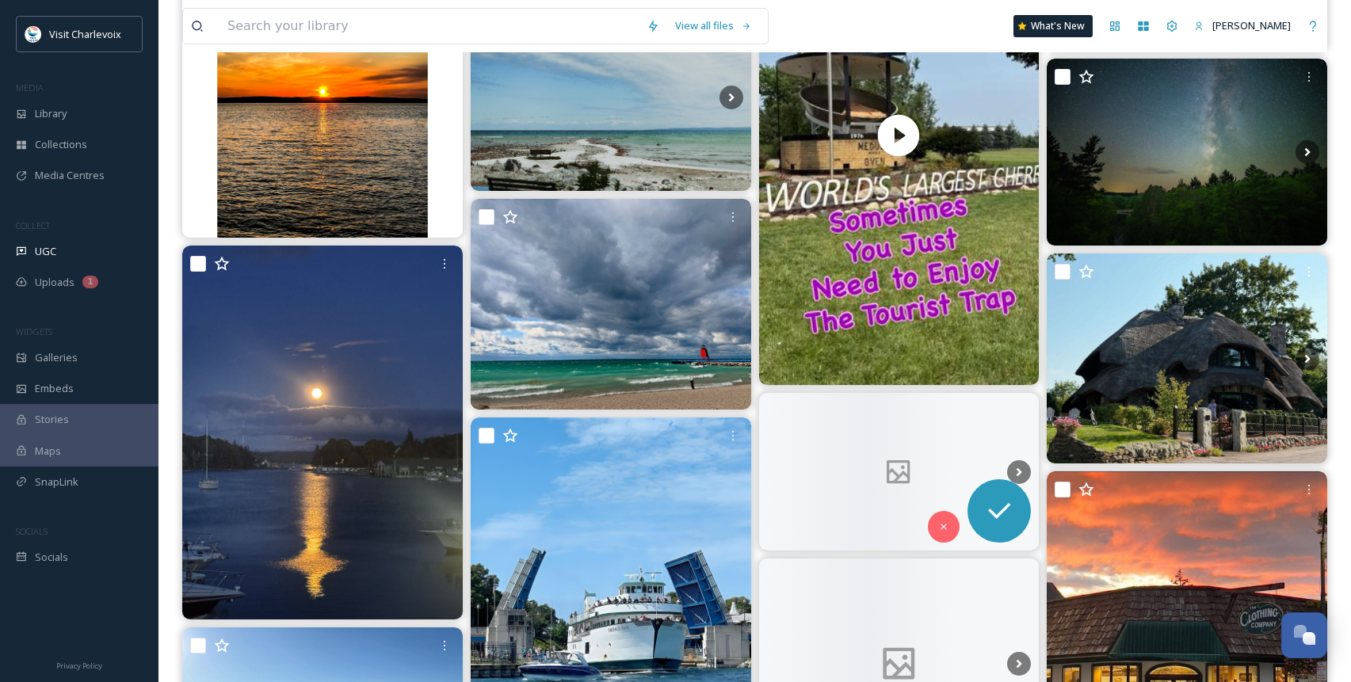
scroll to position [1990, 0]
